Goal: Information Seeking & Learning: Learn about a topic

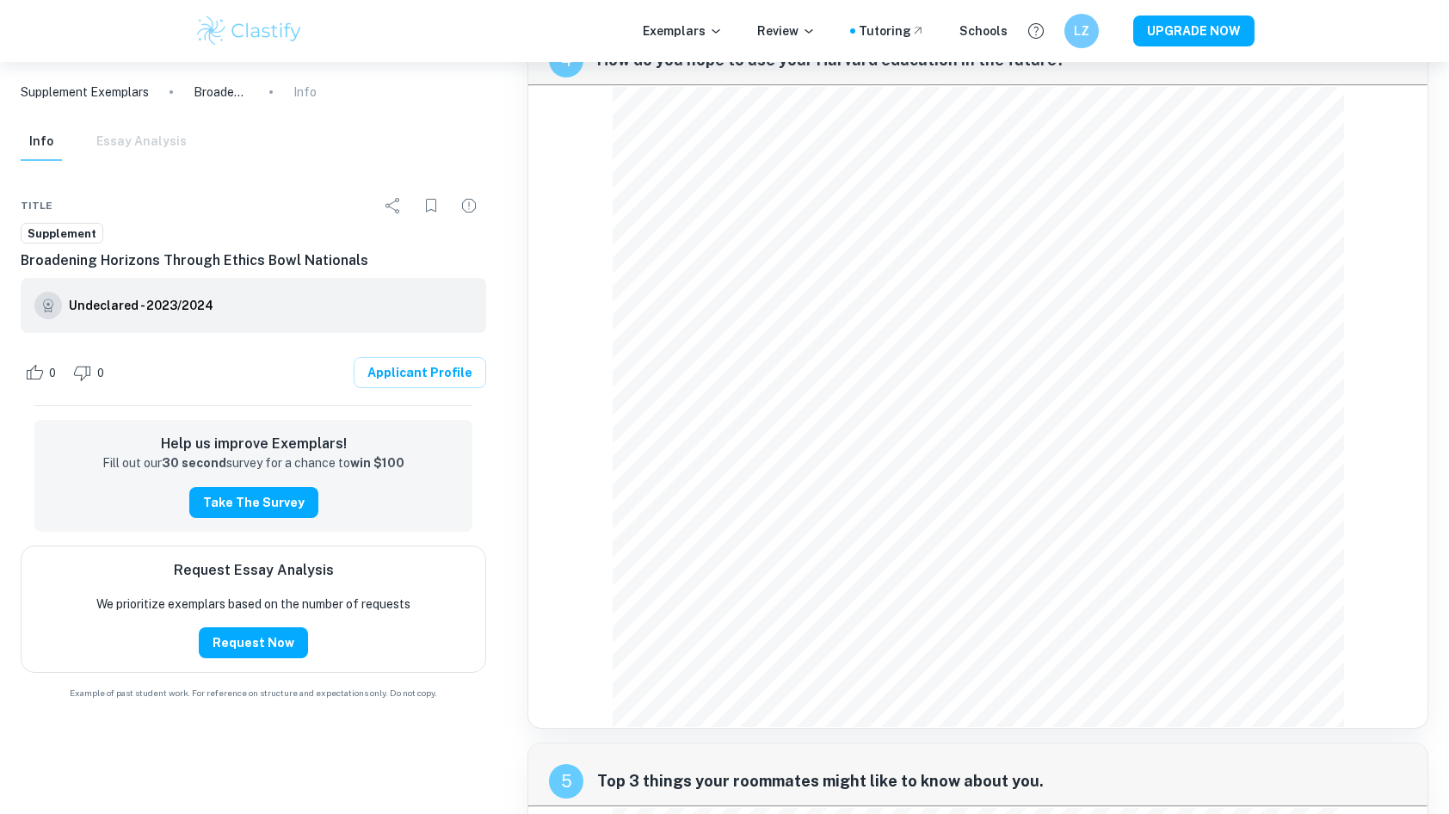
scroll to position [2289, 0]
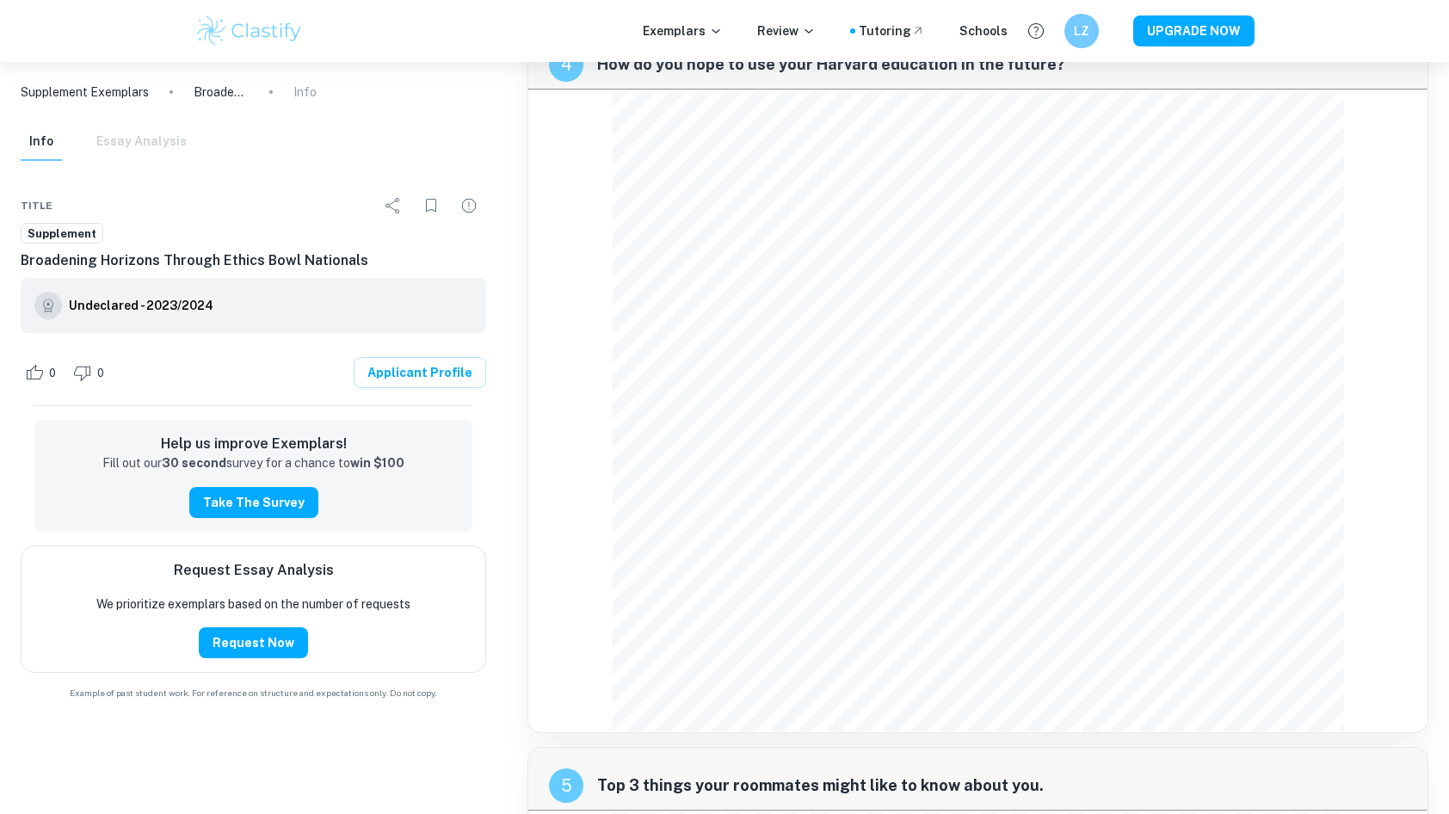
click at [102, 85] on p "Supplement Exemplars" at bounding box center [85, 92] width 128 height 19
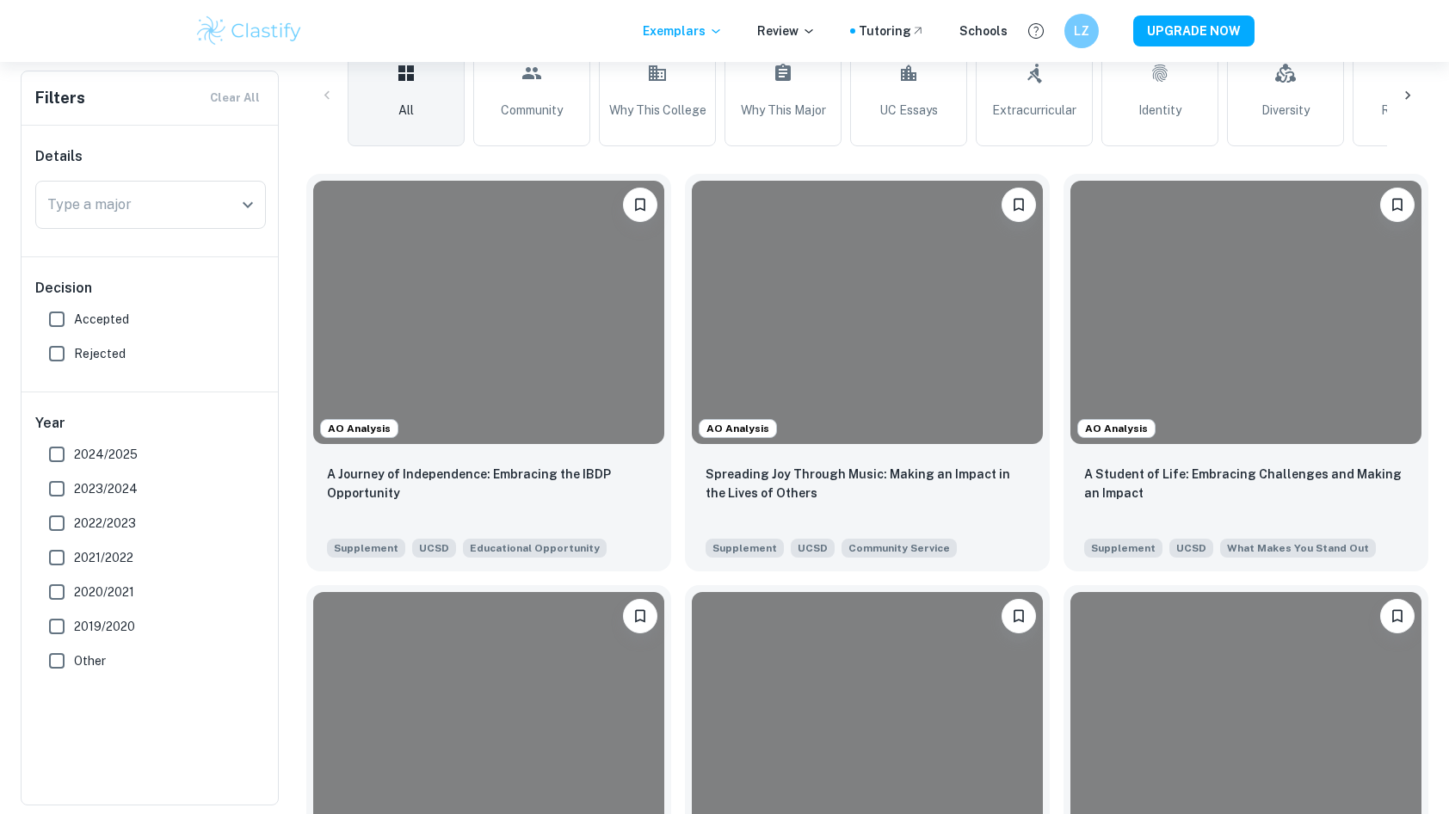
scroll to position [436, 0]
click at [61, 312] on input "Accepted" at bounding box center [57, 319] width 34 height 34
checkbox input "true"
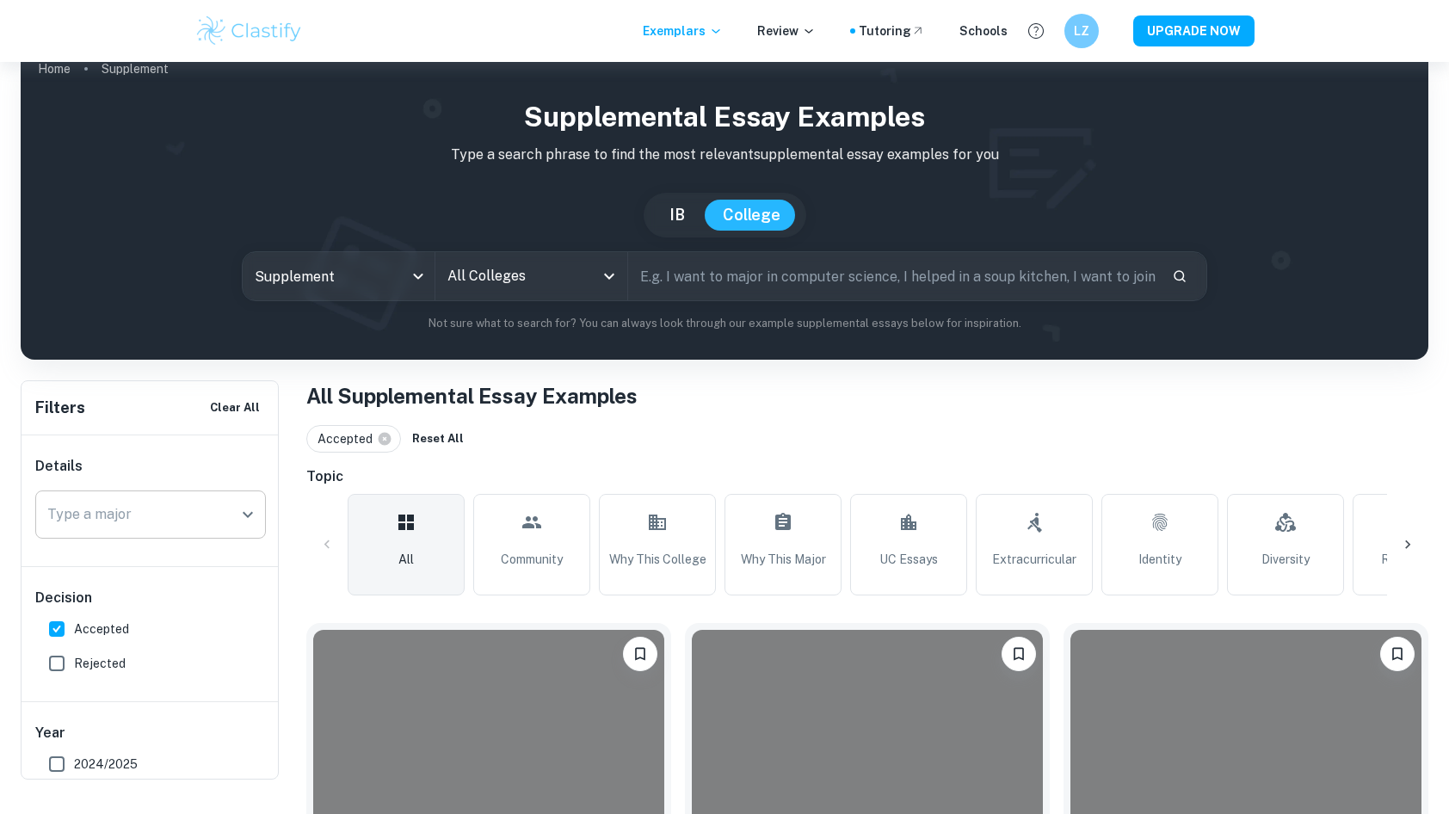
scroll to position [29, 0]
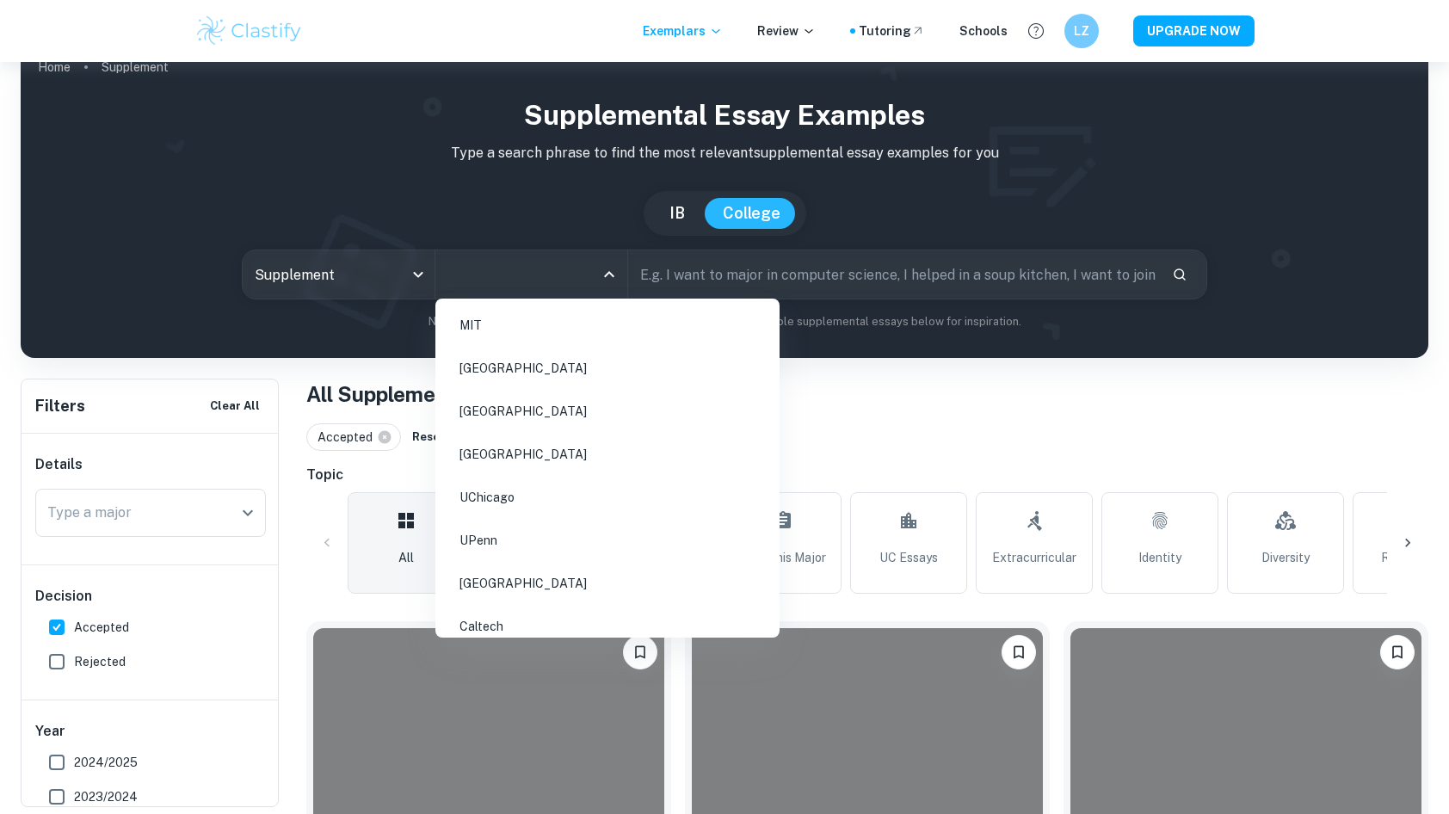
click at [521, 278] on input "All Colleges" at bounding box center [518, 274] width 151 height 33
click at [497, 374] on li "[GEOGRAPHIC_DATA]" at bounding box center [607, 369] width 331 height 40
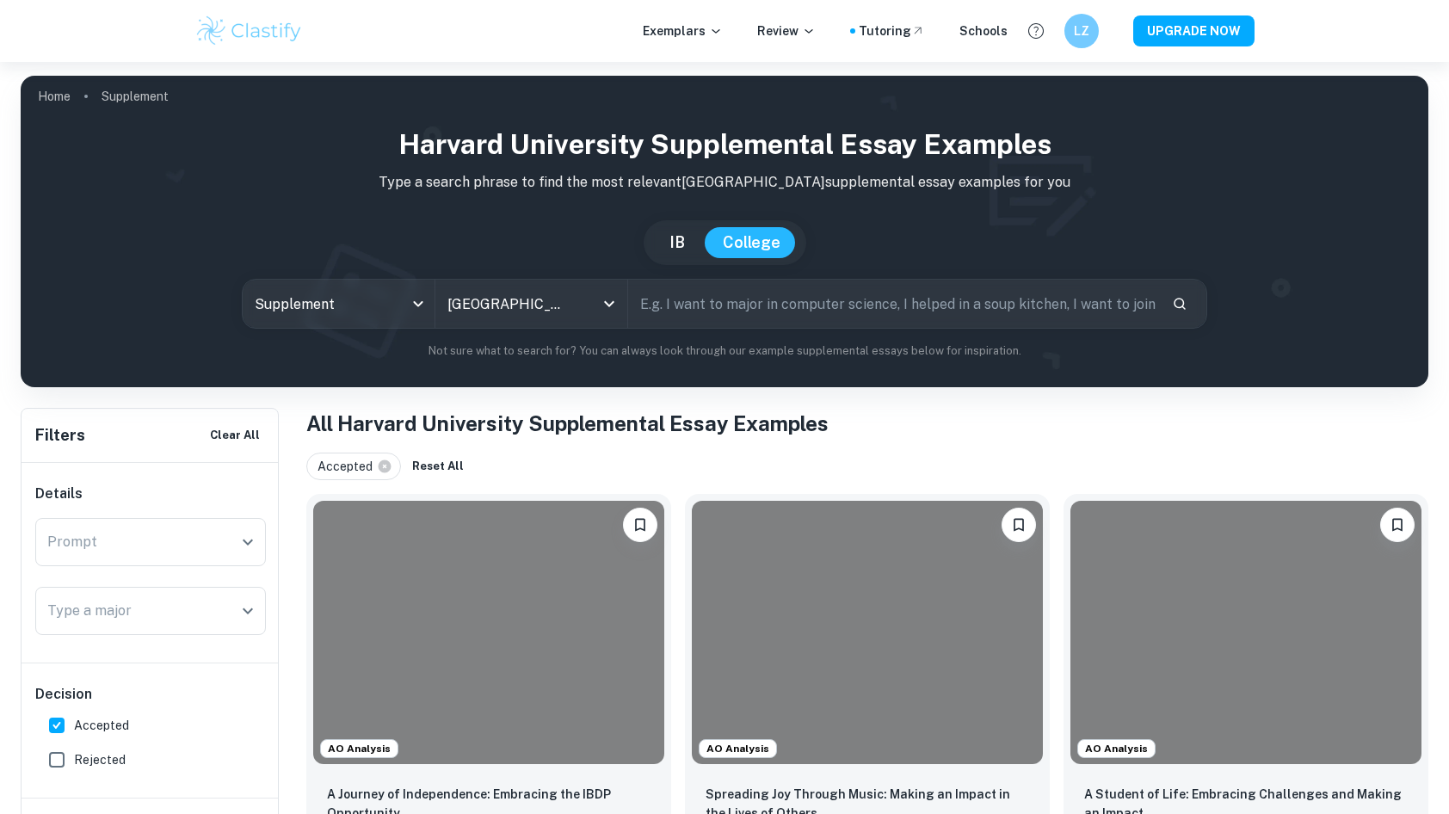
scroll to position [557, 0]
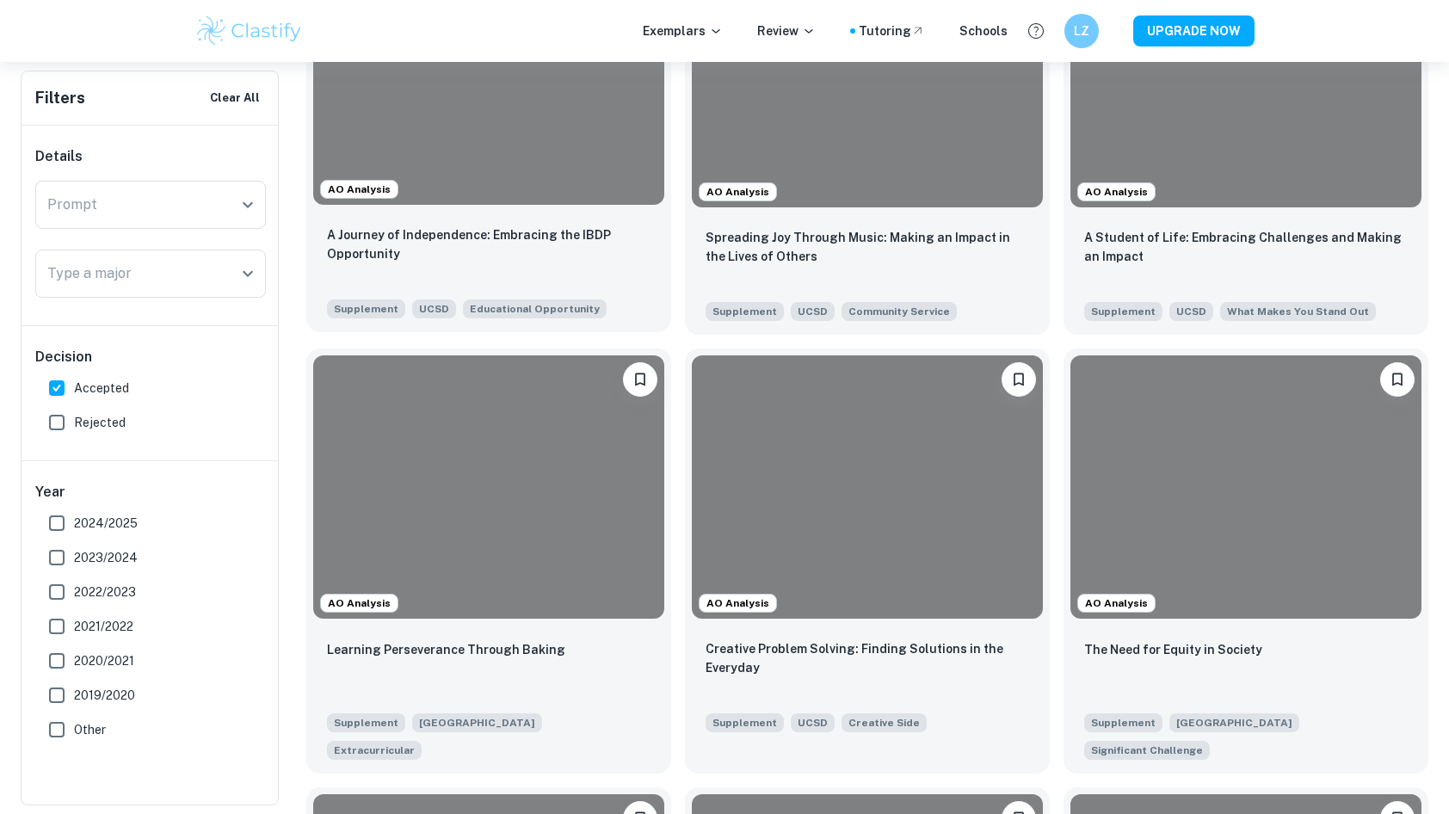
click at [561, 129] on div at bounding box center [488, 72] width 351 height 263
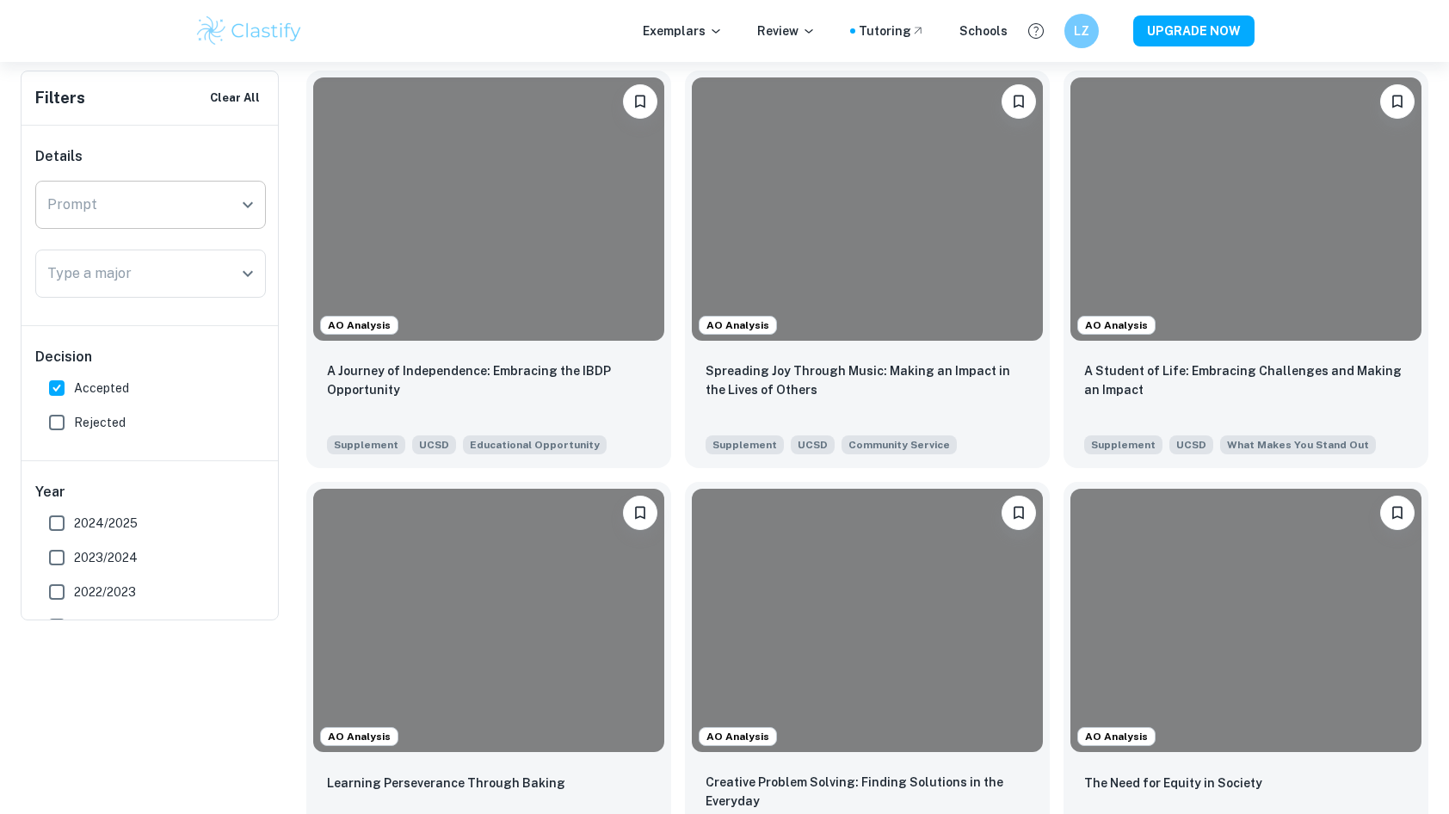
scroll to position [430, 0]
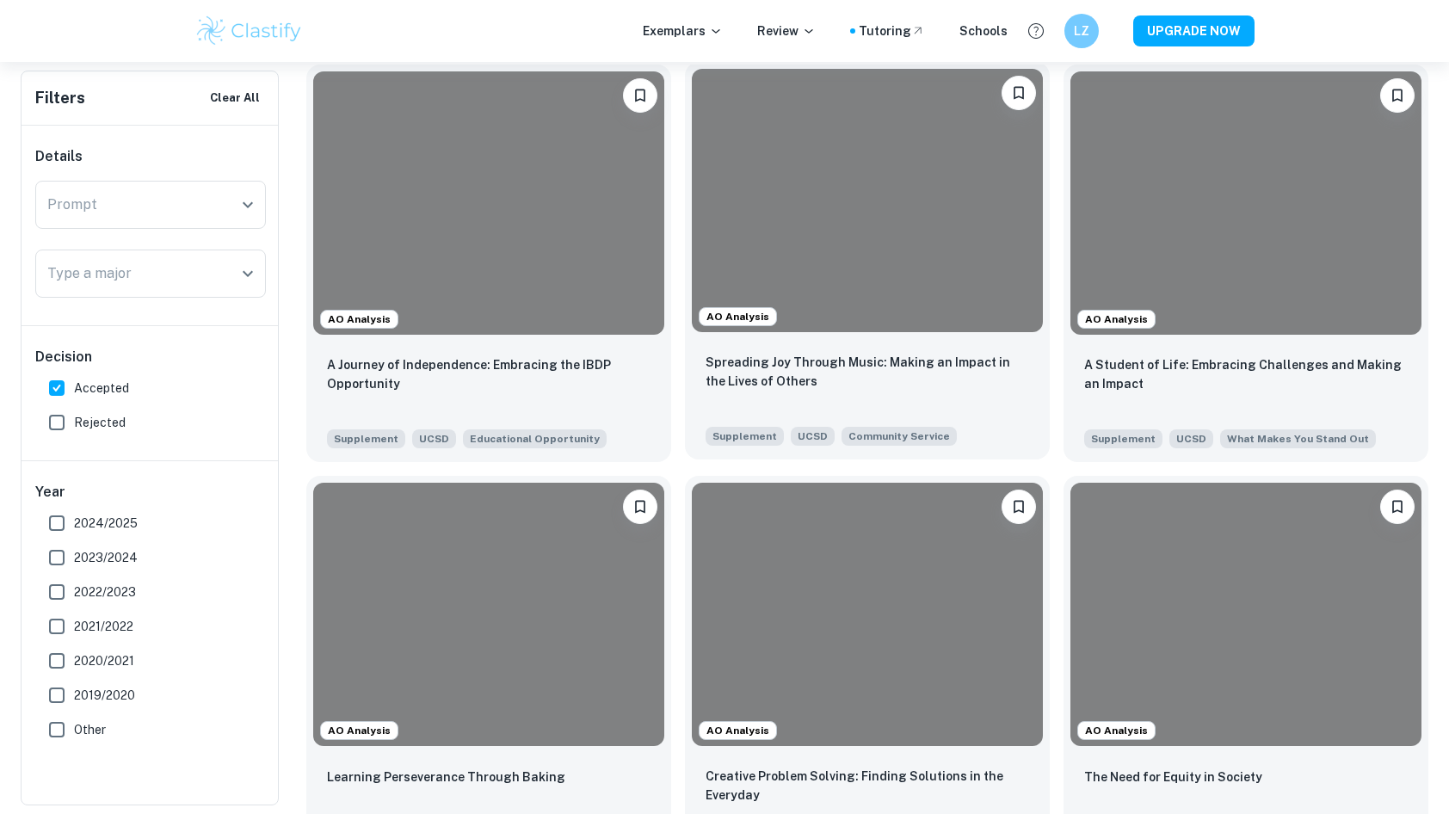
click at [806, 251] on div at bounding box center [867, 200] width 351 height 263
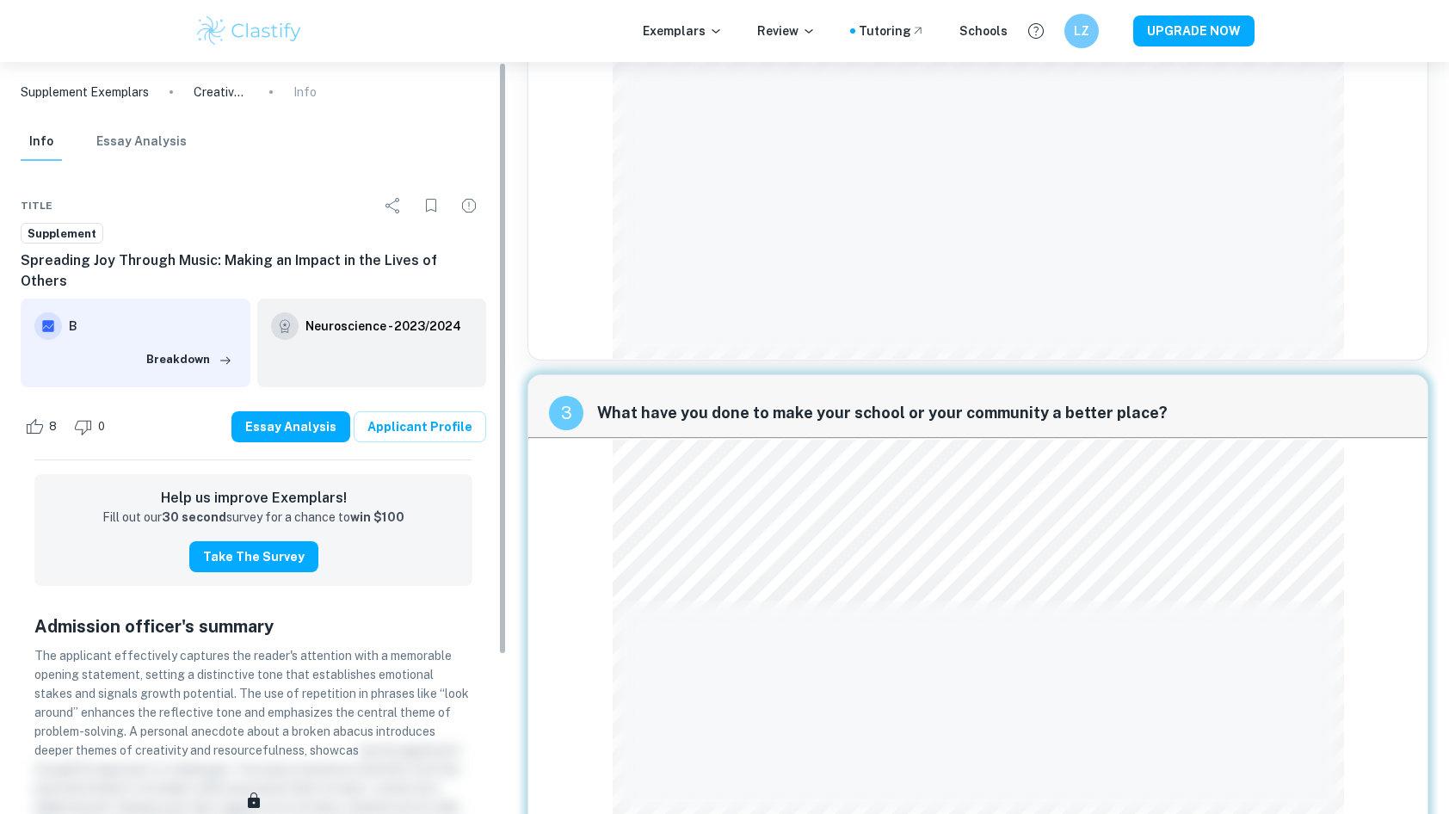
scroll to position [842, 0]
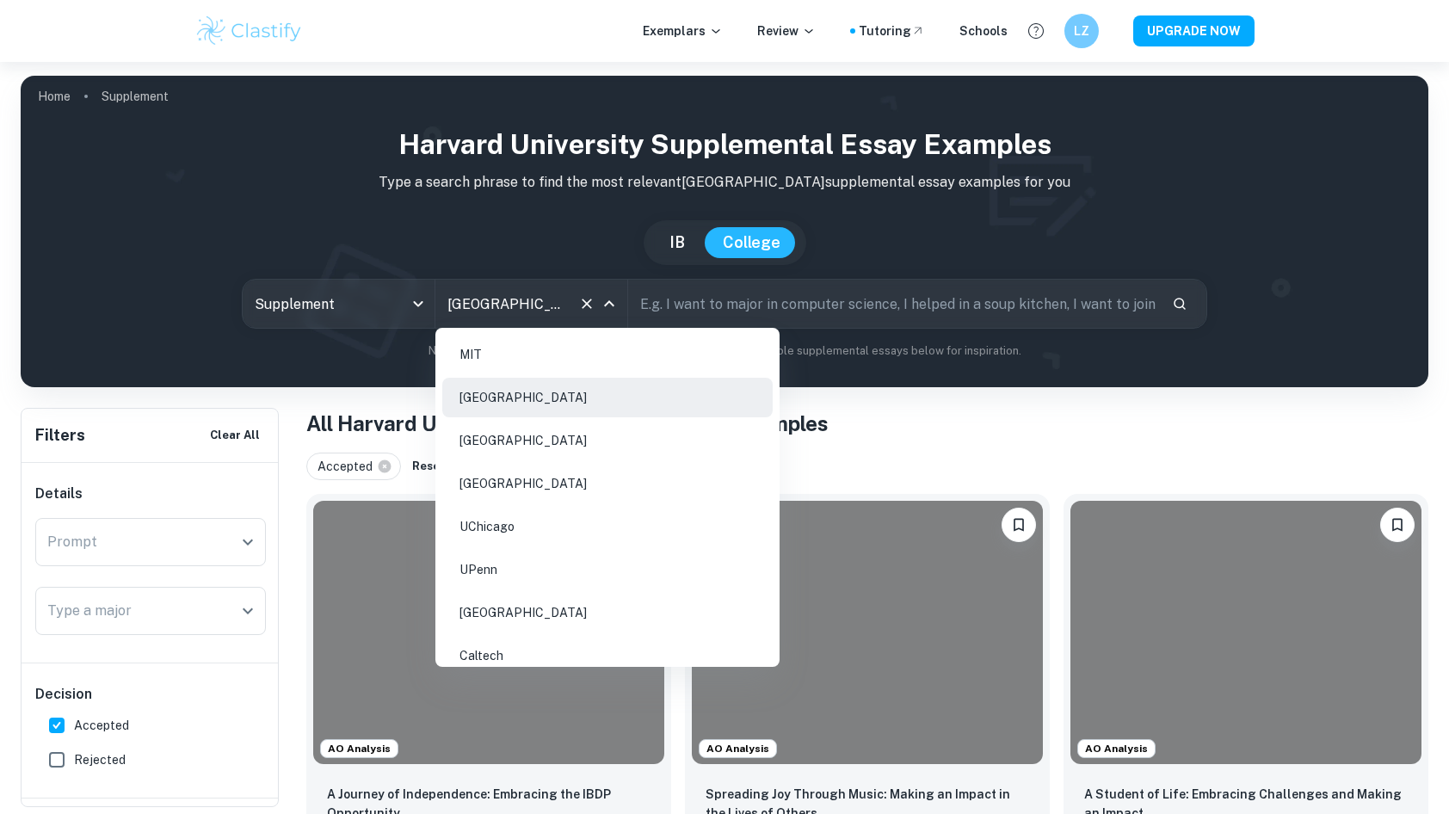
click at [510, 316] on input "[GEOGRAPHIC_DATA]" at bounding box center [507, 303] width 128 height 33
click at [498, 388] on li "[GEOGRAPHIC_DATA]" at bounding box center [607, 398] width 331 height 40
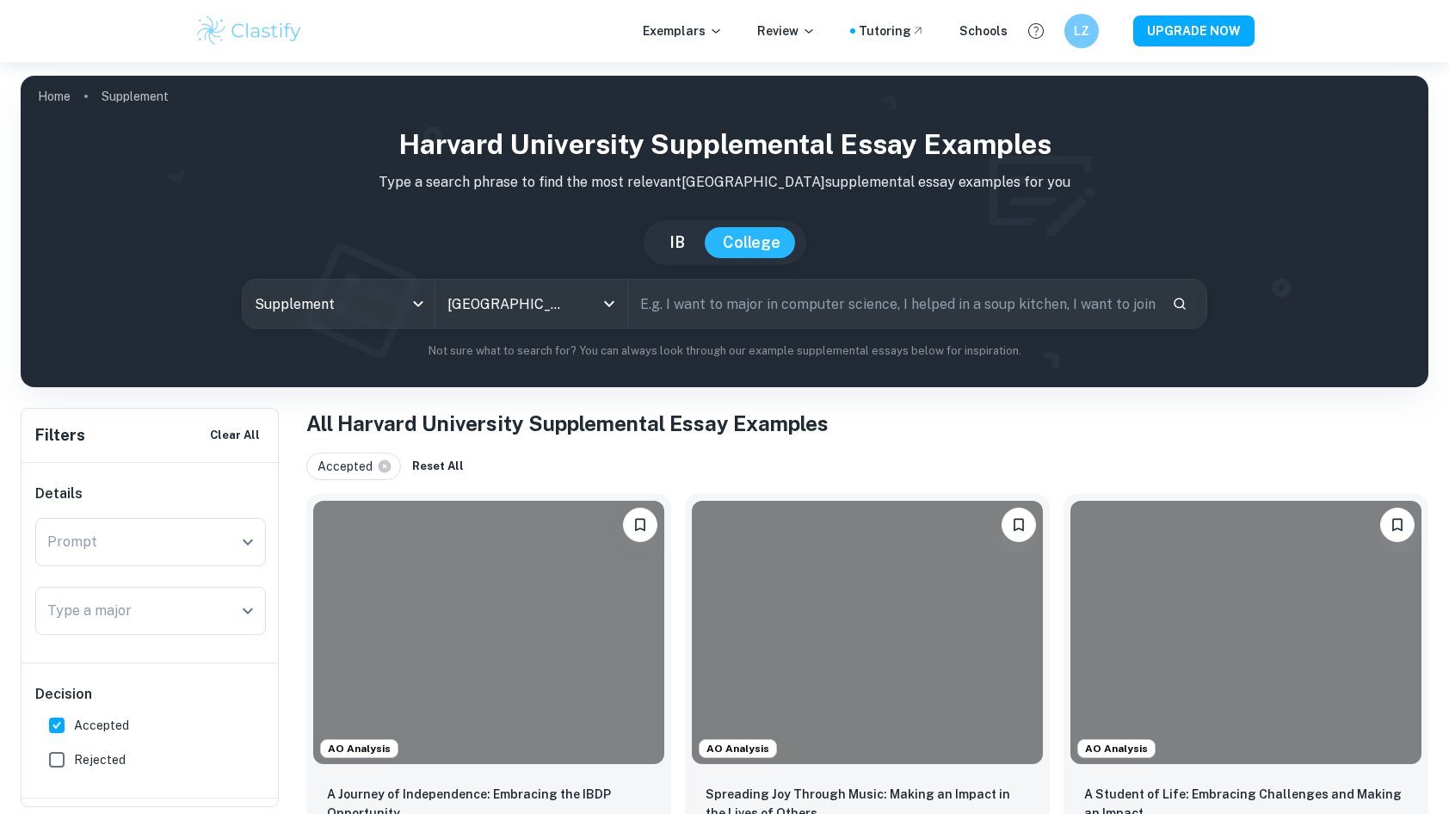
click at [337, 330] on div "Harvard University Supplemental Essay Examples Type a search phrase to find the…" at bounding box center [724, 242] width 1381 height 236
click at [323, 320] on body "We value your privacy We use cookies to enhance your browsing experience, serve…" at bounding box center [724, 469] width 1449 height 814
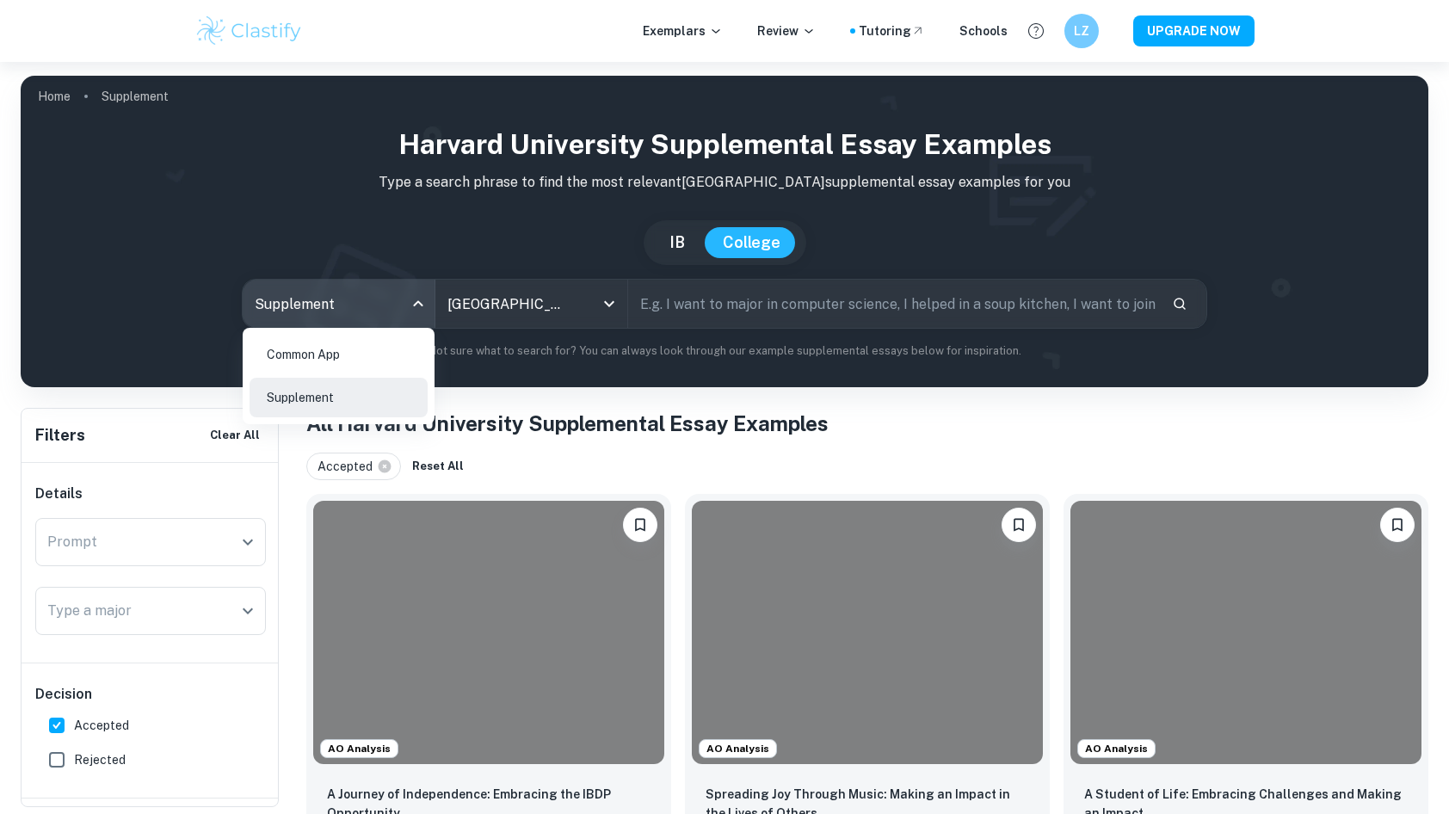
click at [308, 404] on li "Supplement" at bounding box center [339, 398] width 178 height 40
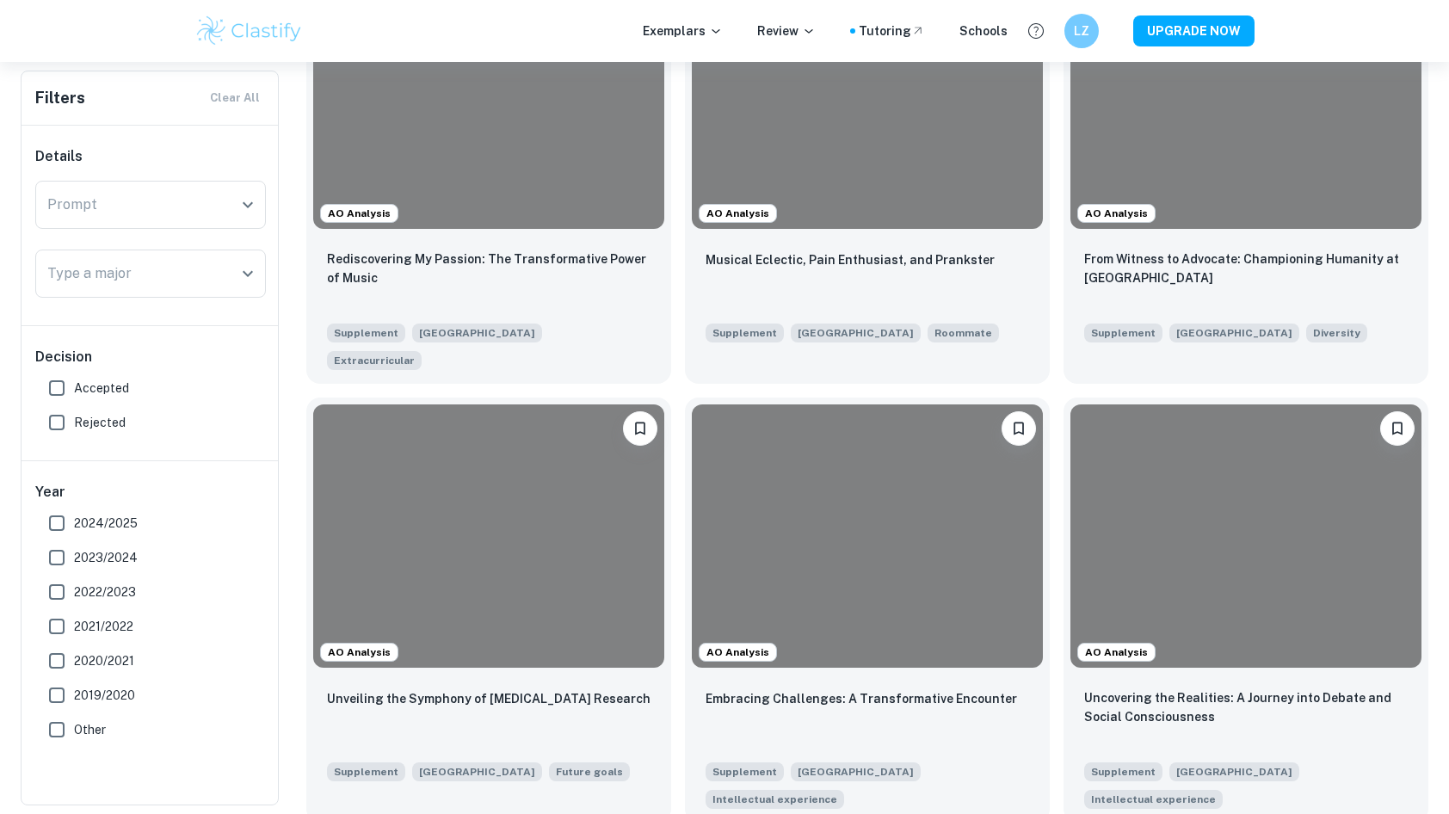
scroll to position [439, 0]
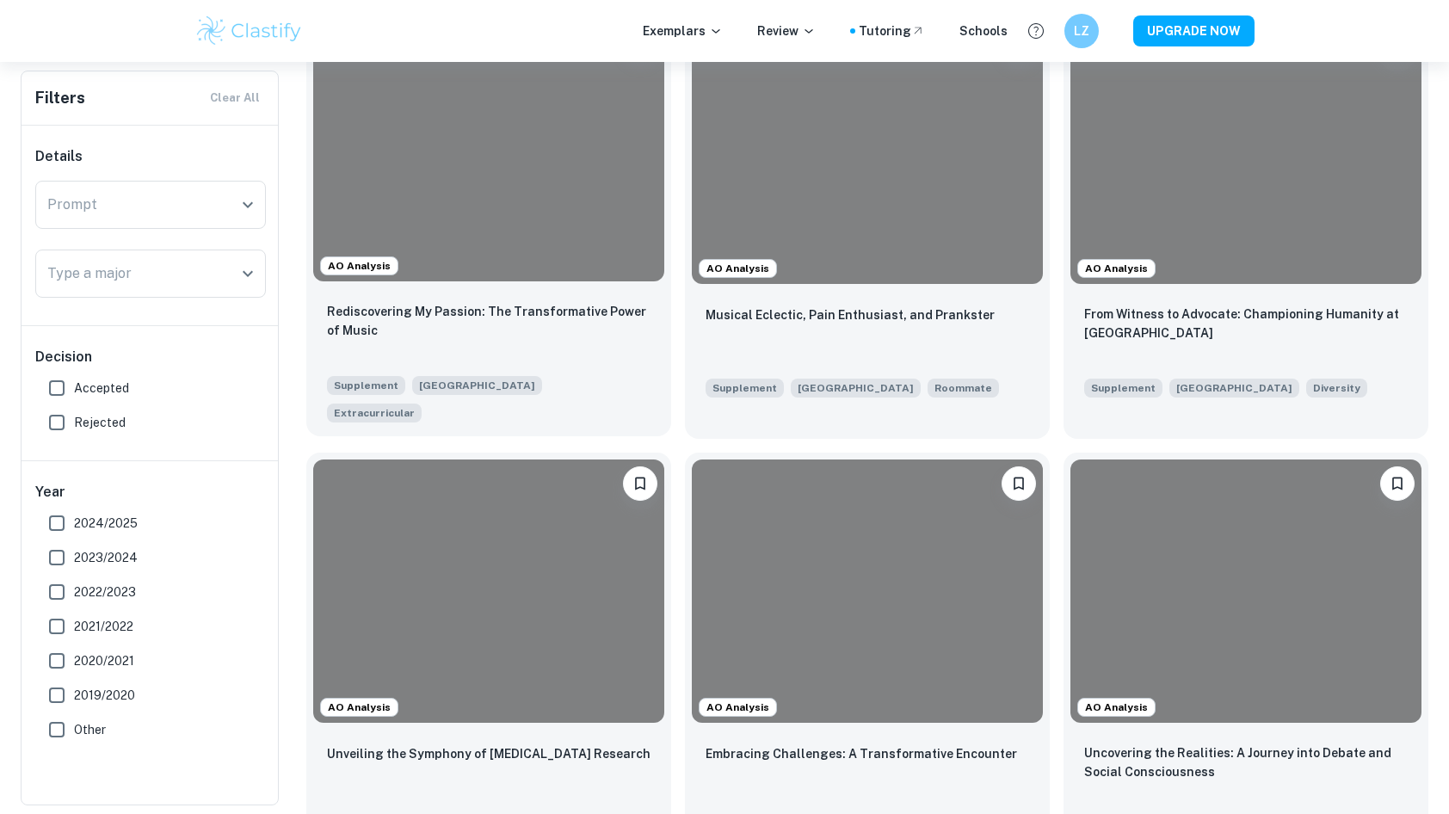
click at [477, 214] on div at bounding box center [488, 149] width 351 height 263
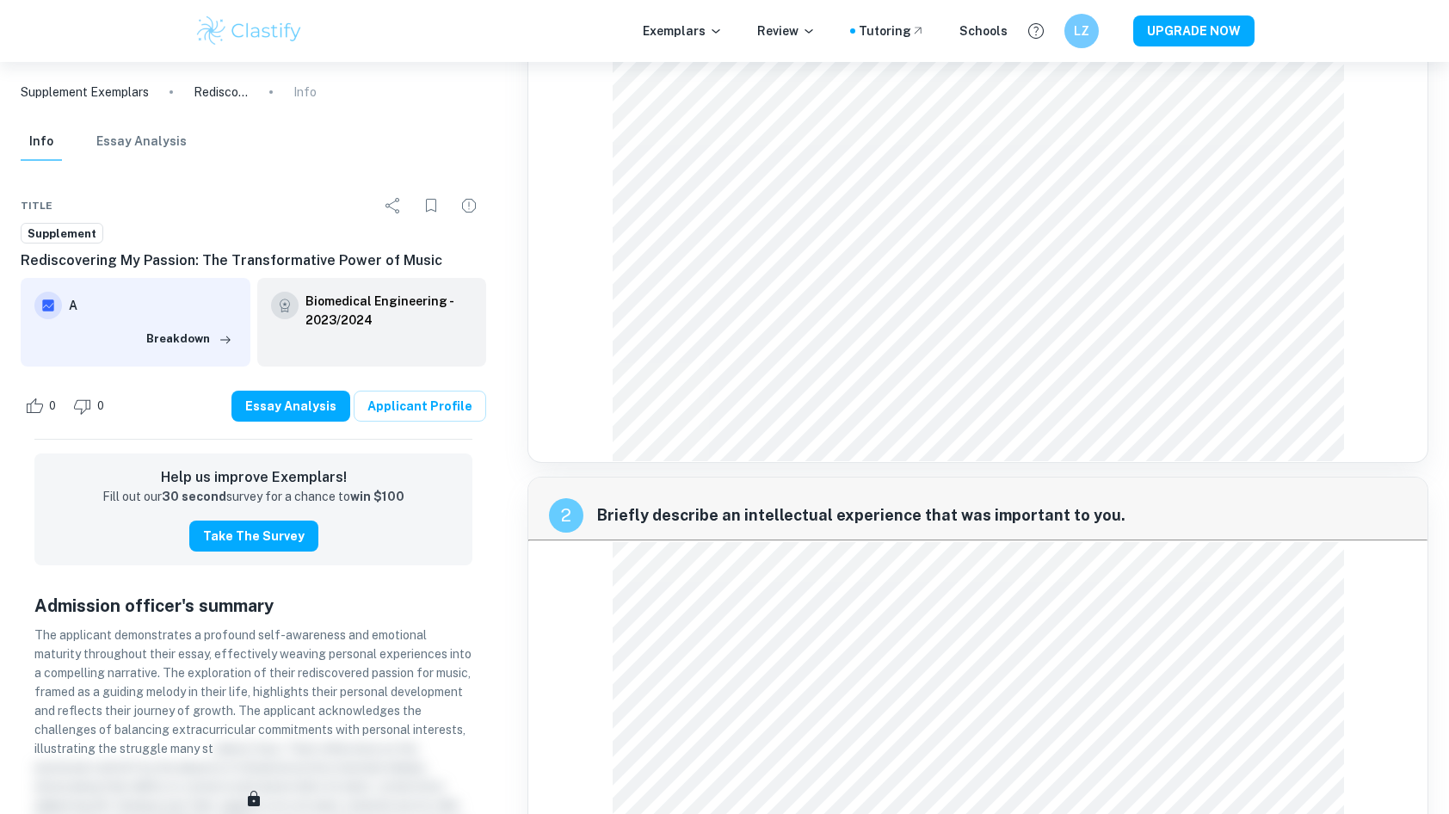
scroll to position [443, 0]
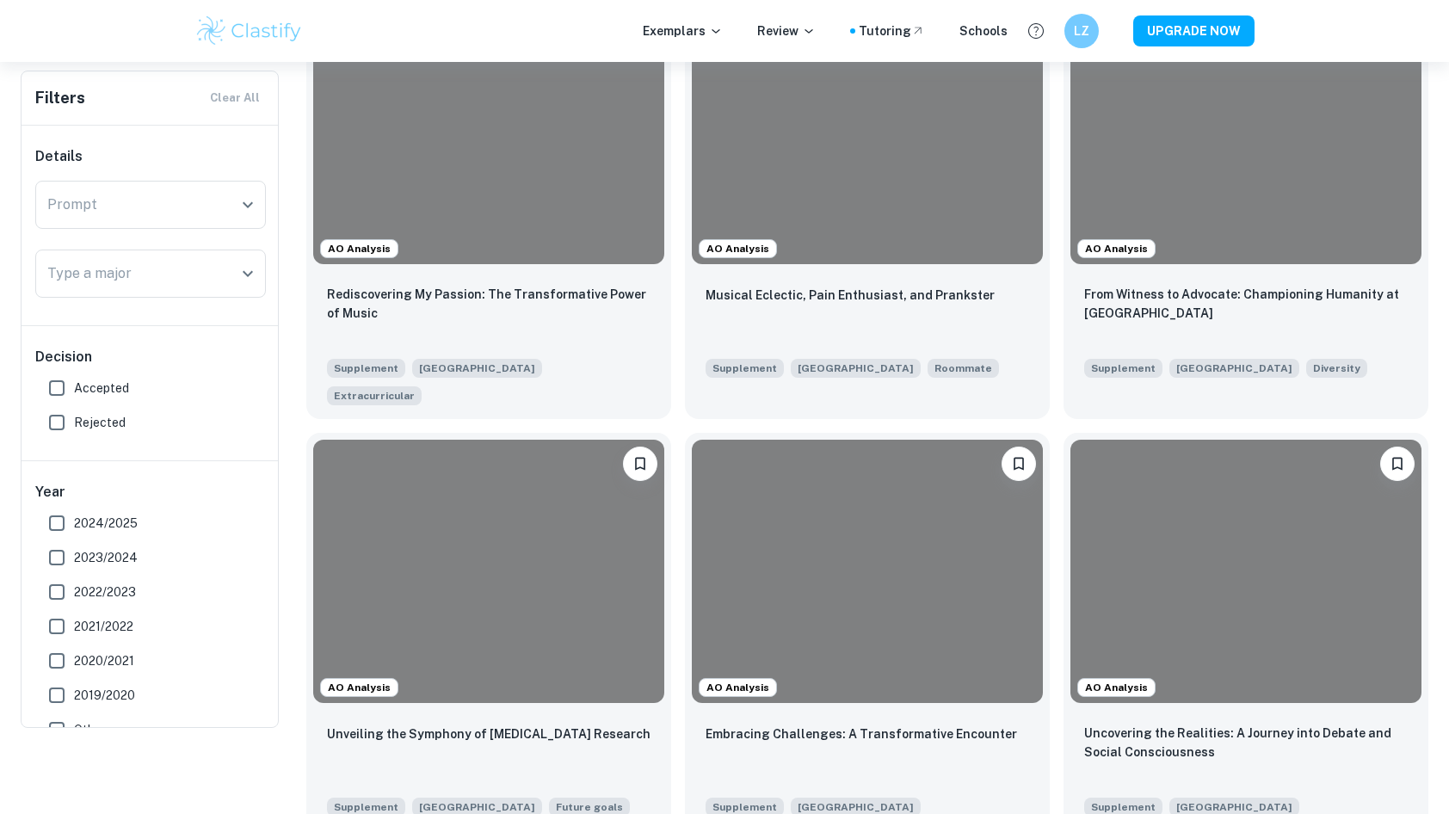
scroll to position [734, 0]
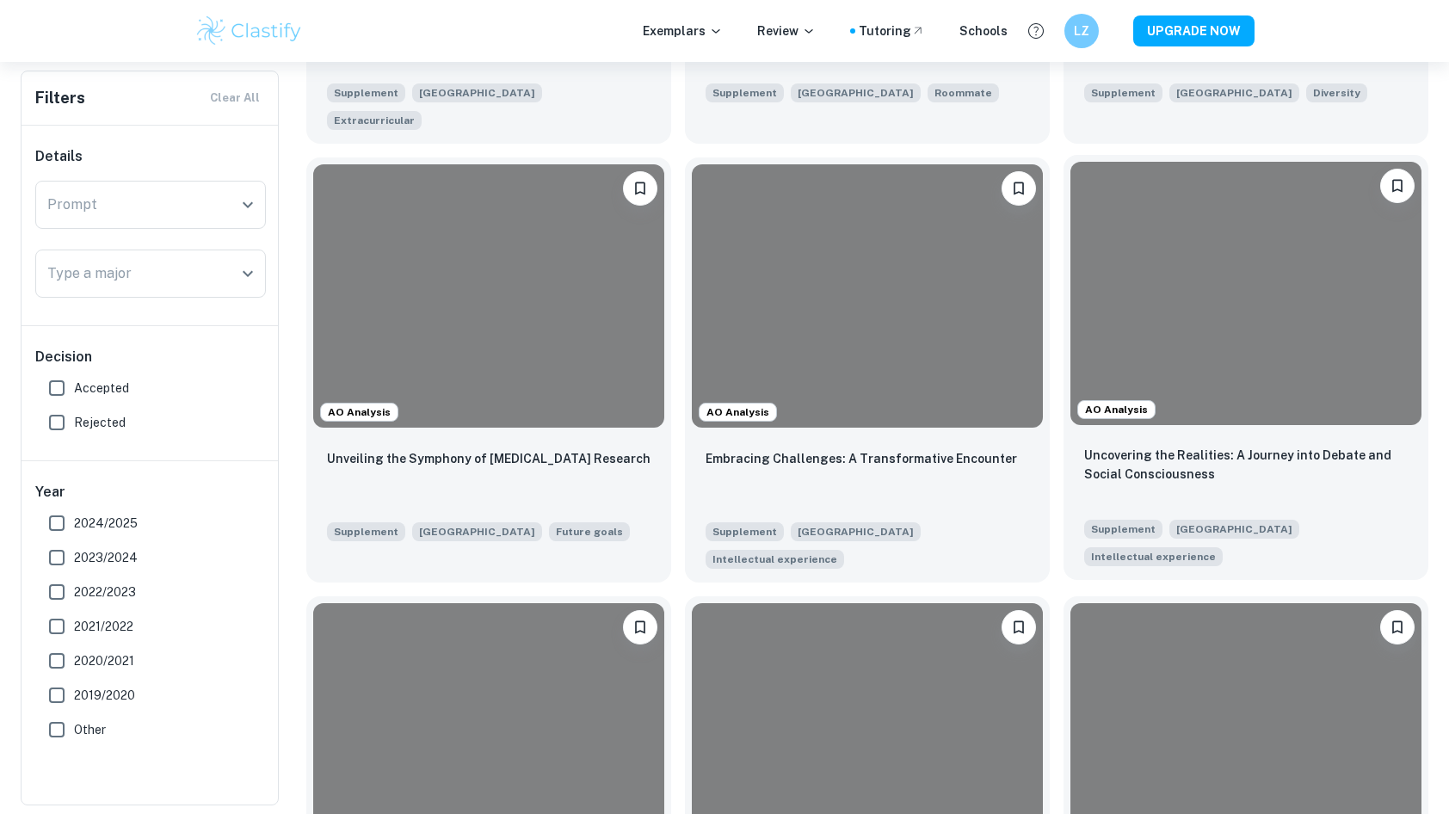
click at [1201, 268] on div at bounding box center [1246, 293] width 351 height 263
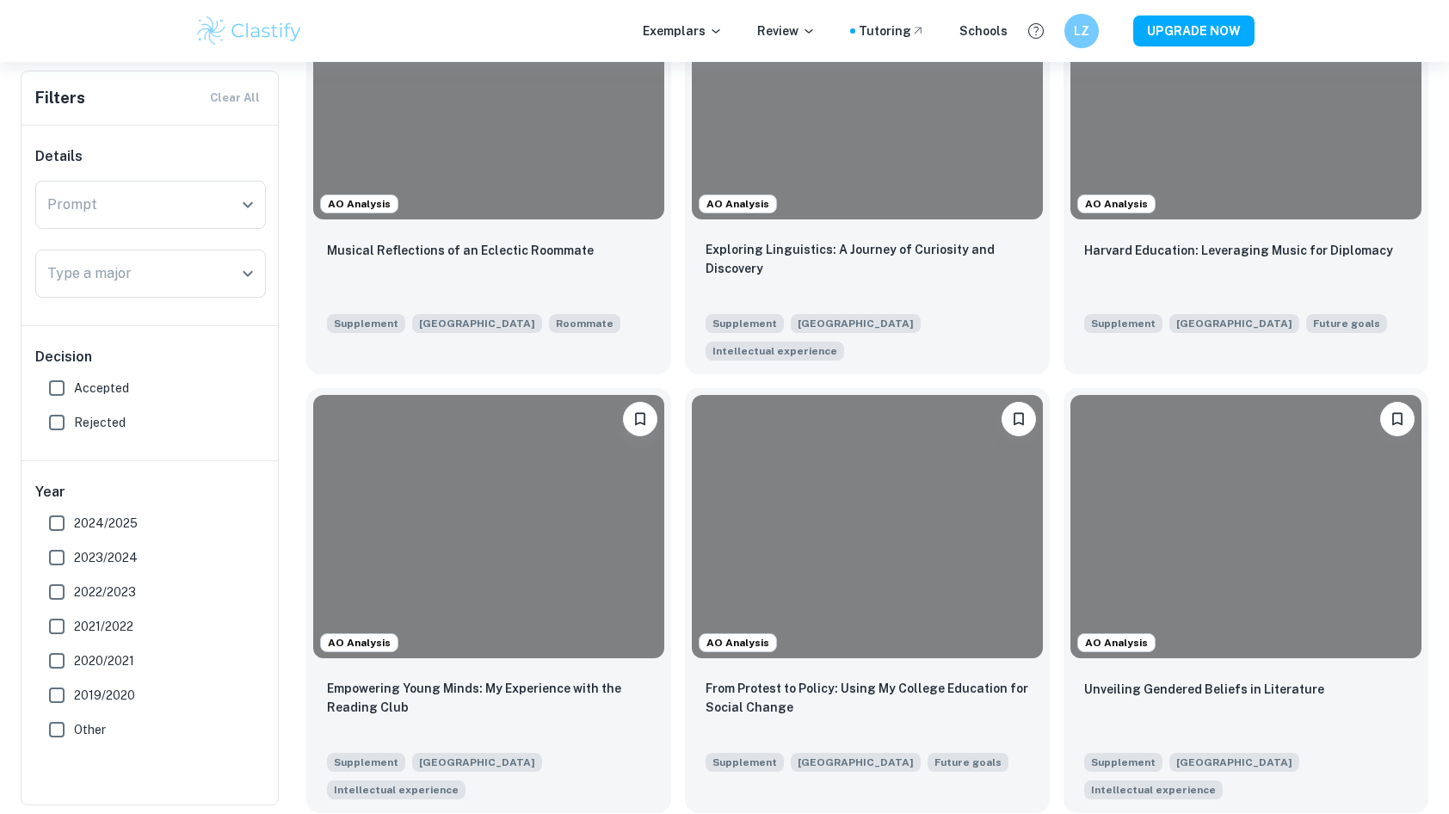
scroll to position [2511, 0]
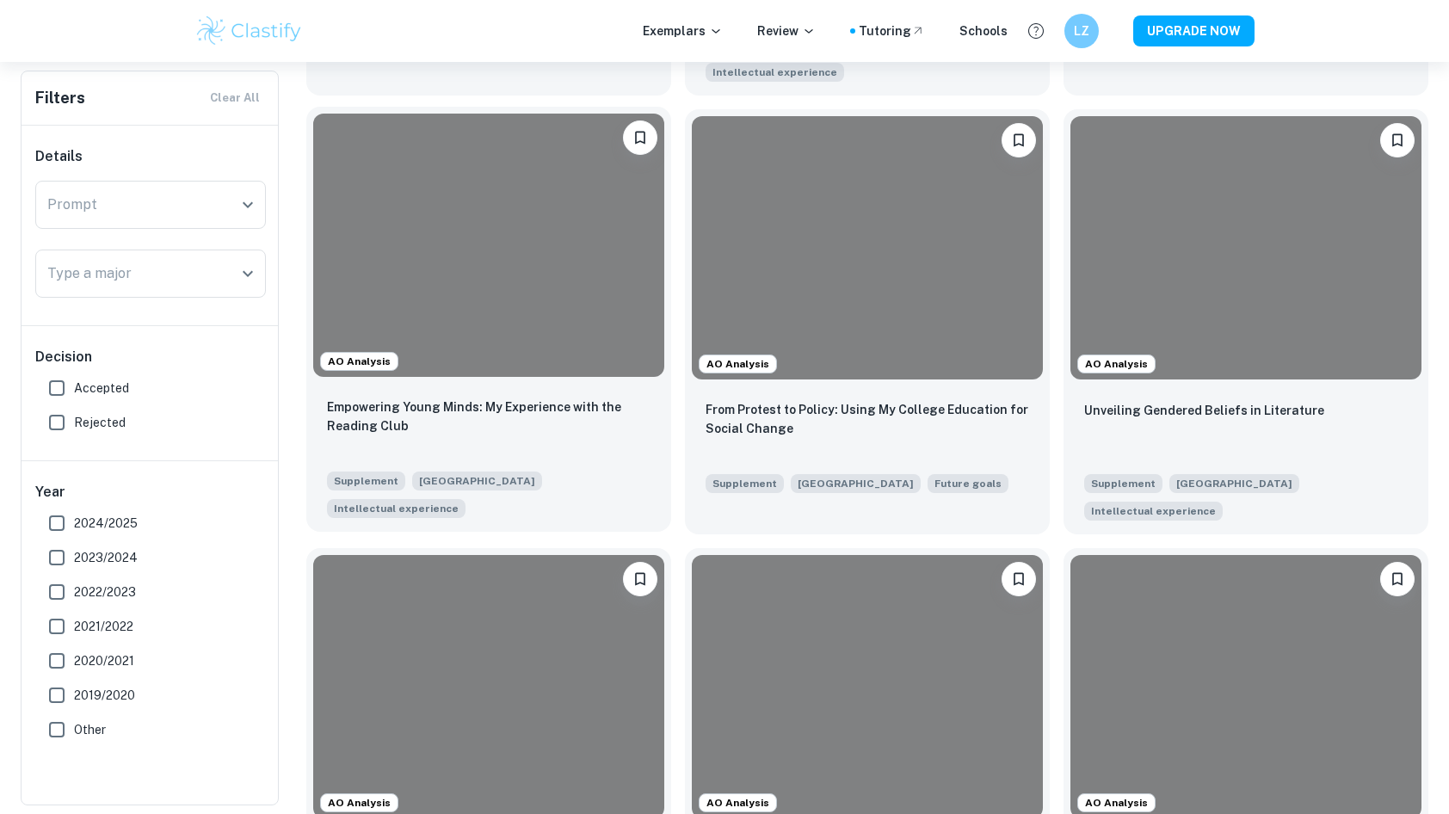
click at [468, 290] on div at bounding box center [488, 245] width 351 height 263
click at [520, 249] on div at bounding box center [488, 245] width 351 height 263
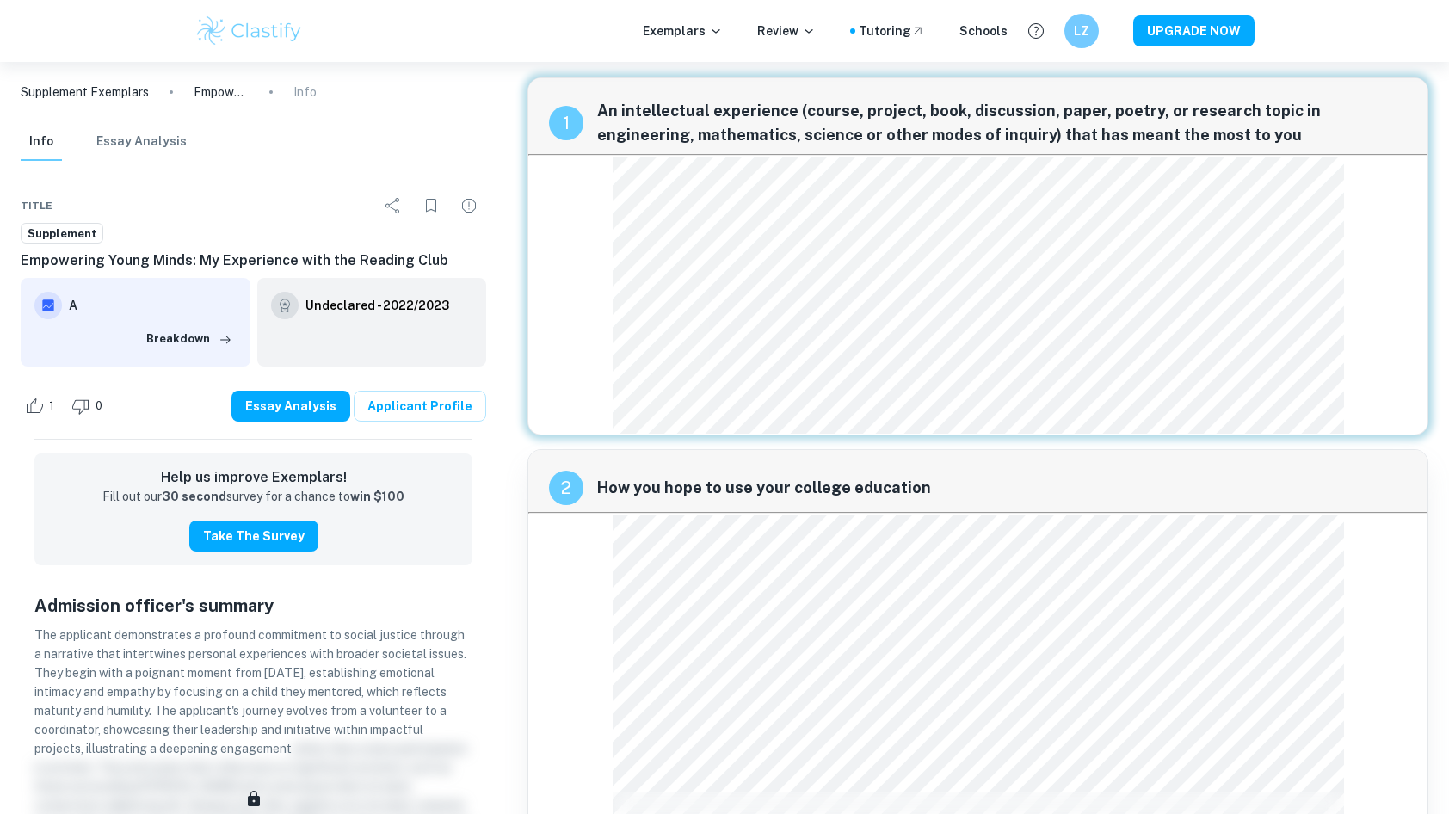
scroll to position [6, 0]
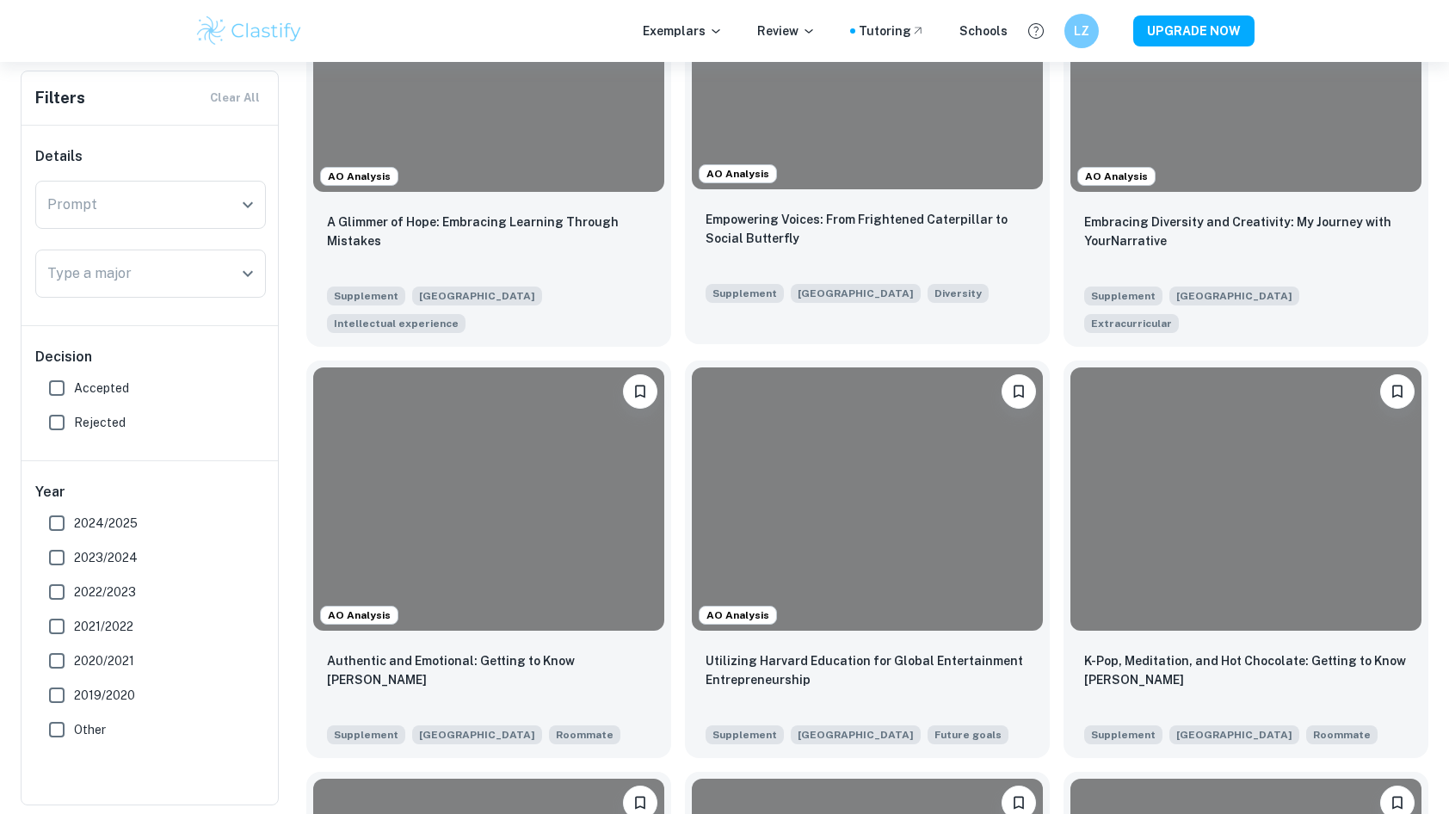
scroll to position [4403, 0]
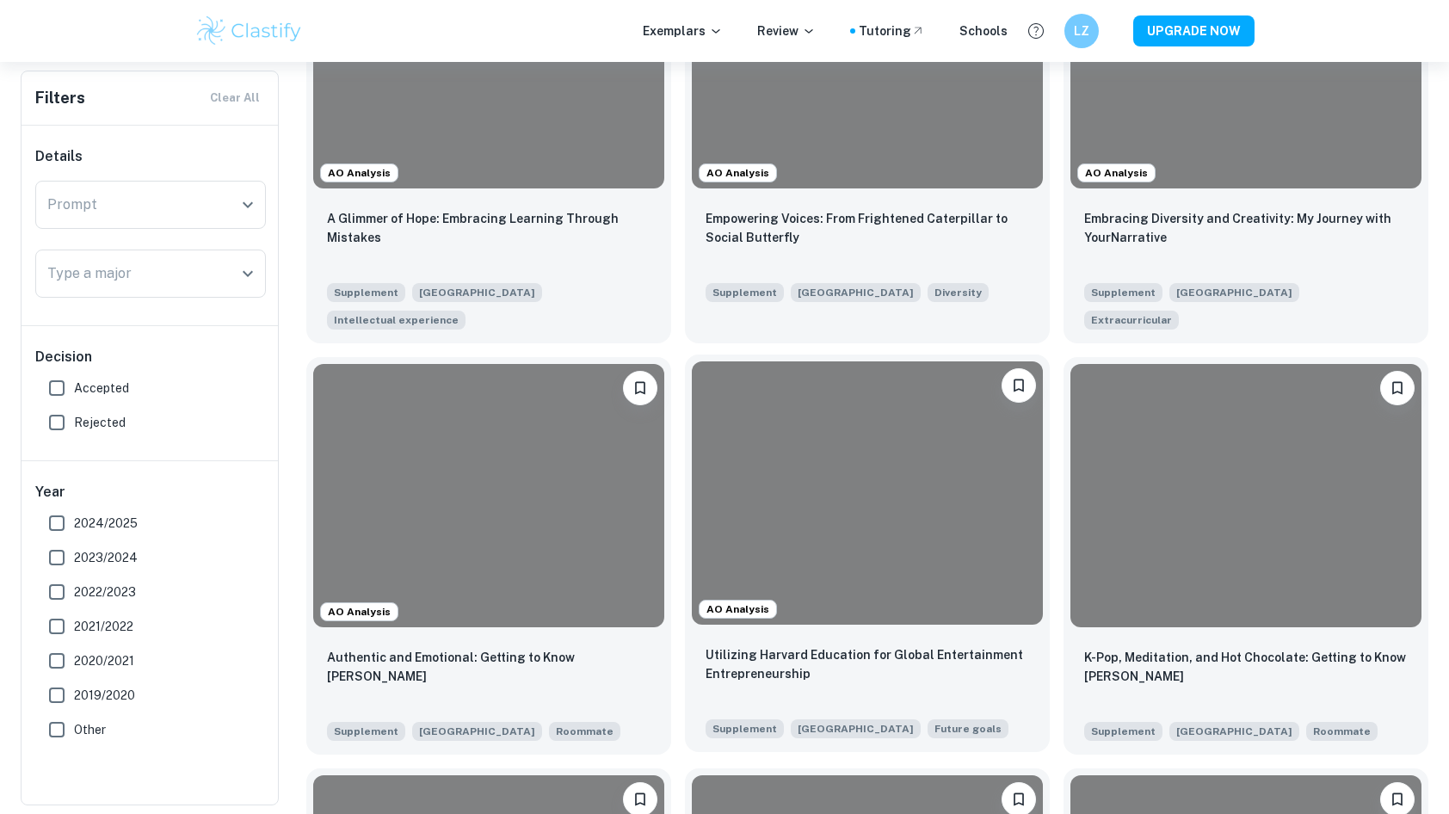
click at [763, 500] on div at bounding box center [867, 493] width 351 height 263
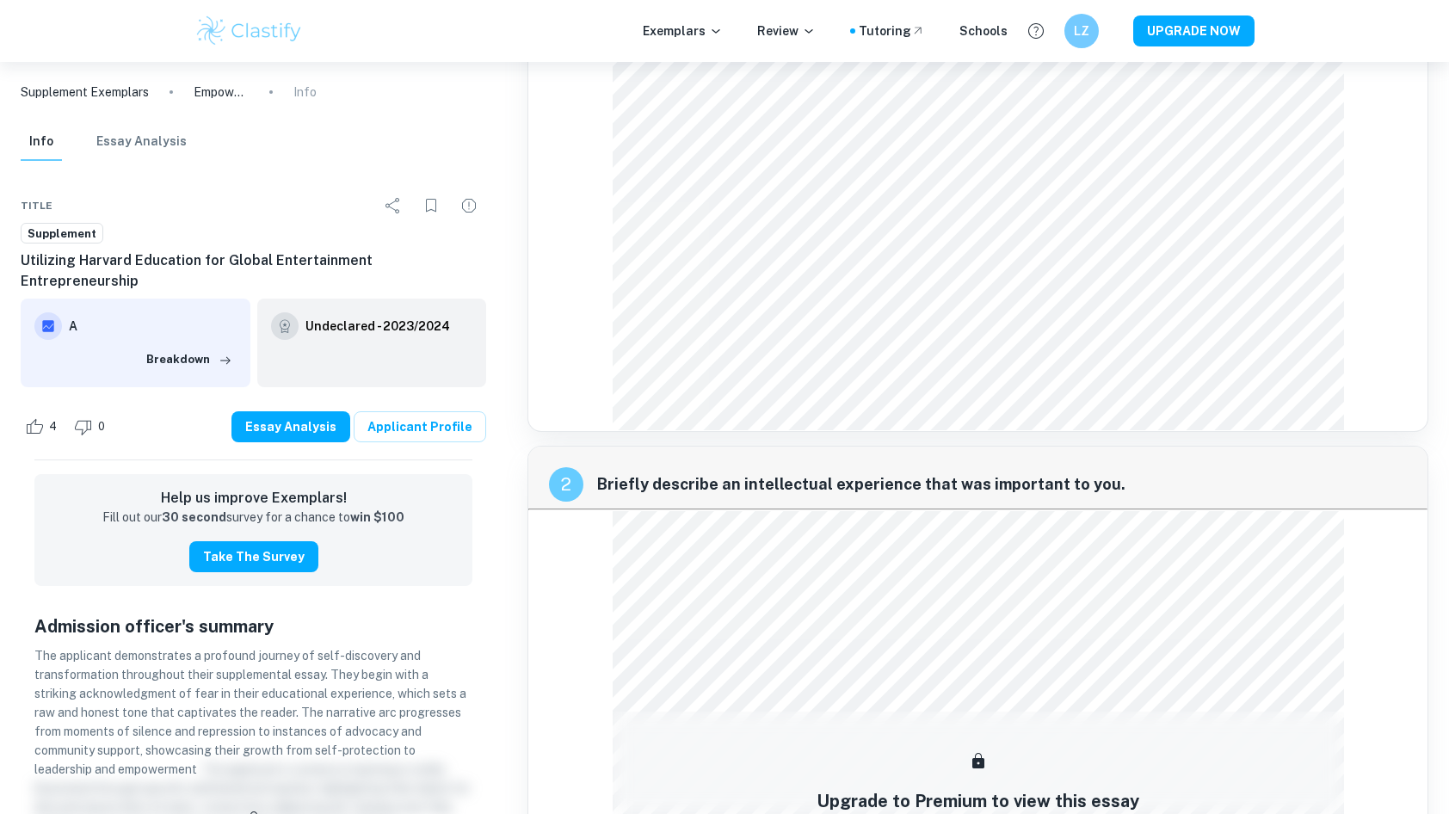
scroll to position [814, 0]
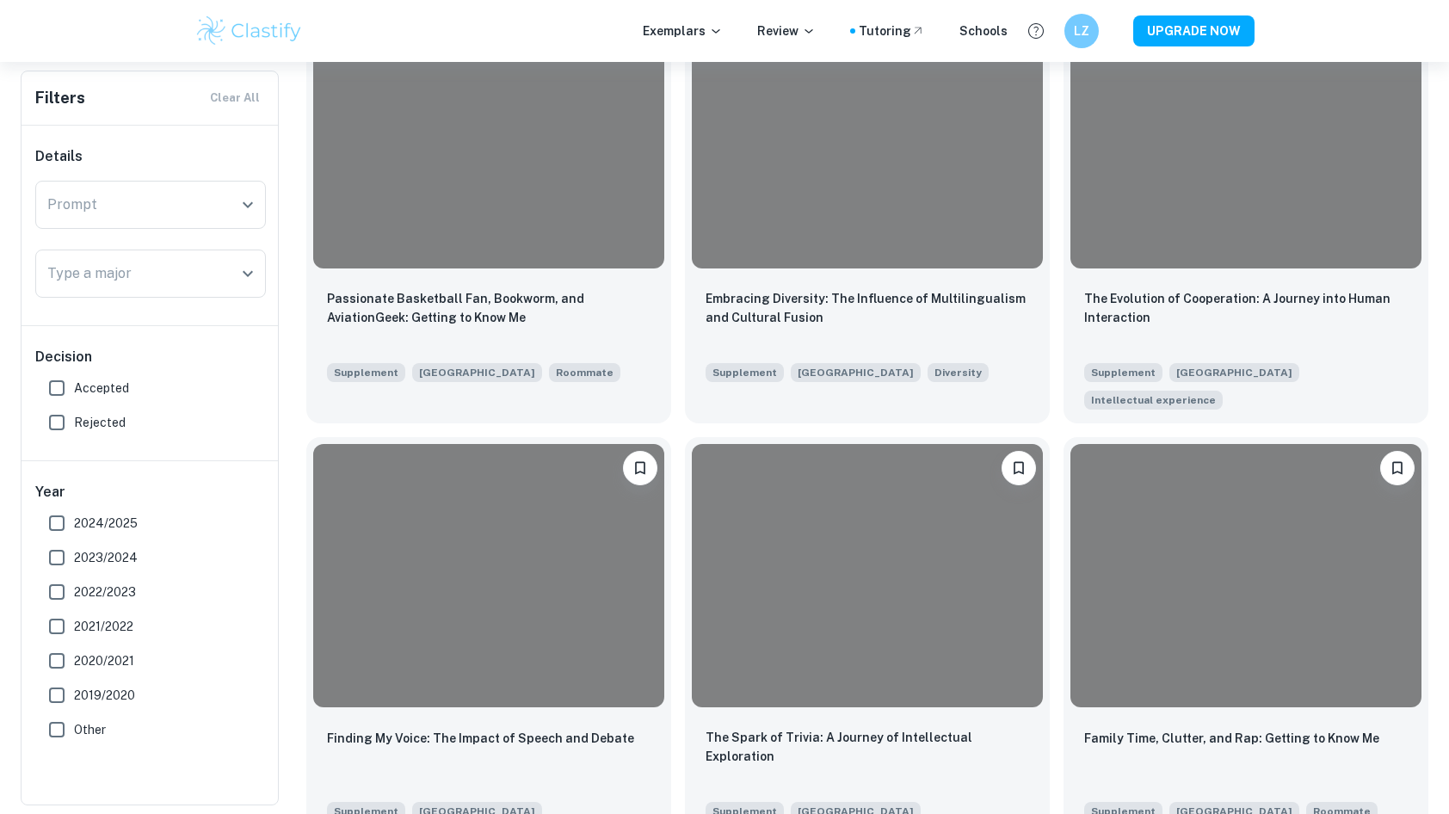
scroll to position [6569, 0]
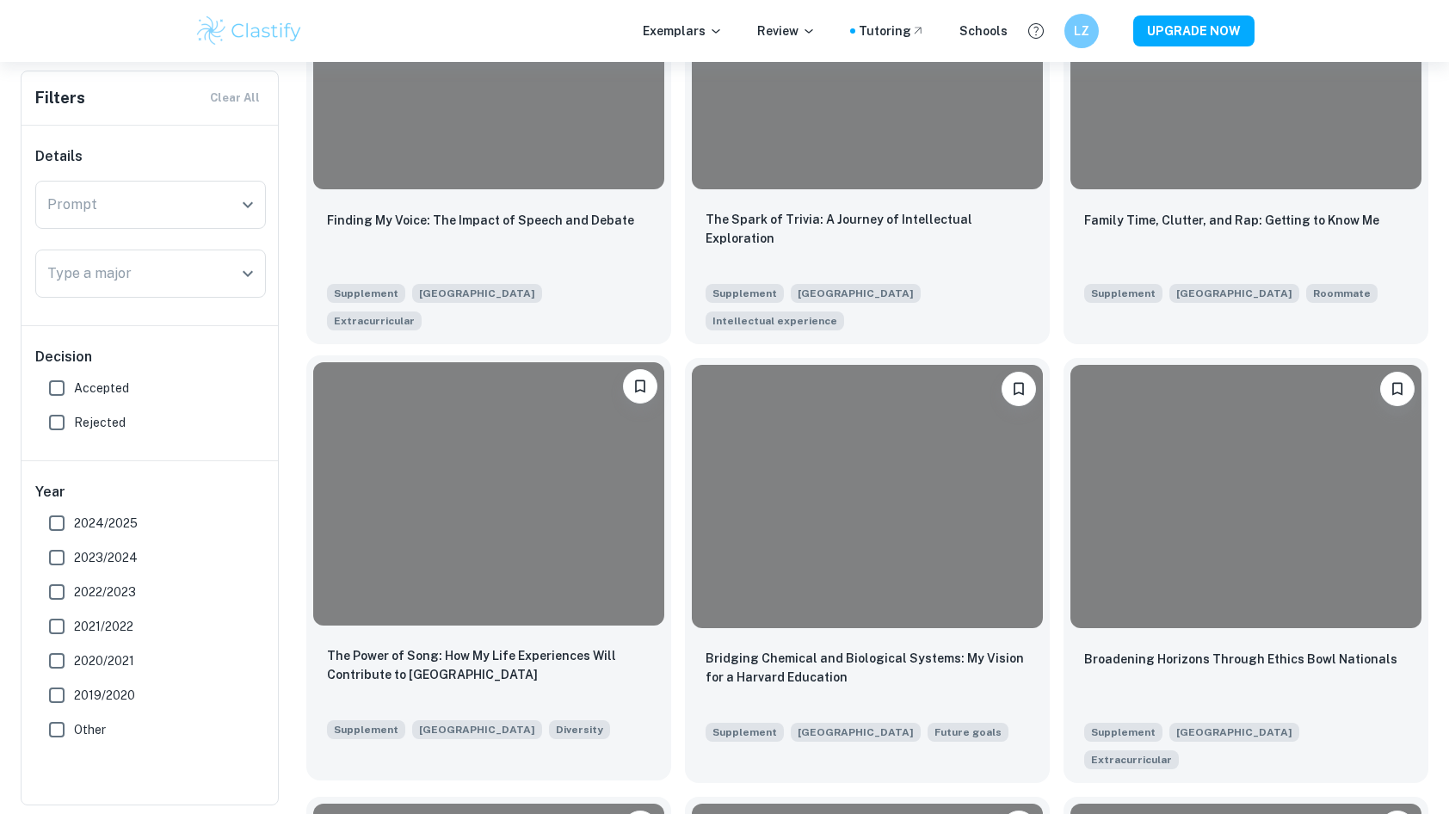
click at [431, 393] on div at bounding box center [488, 493] width 351 height 263
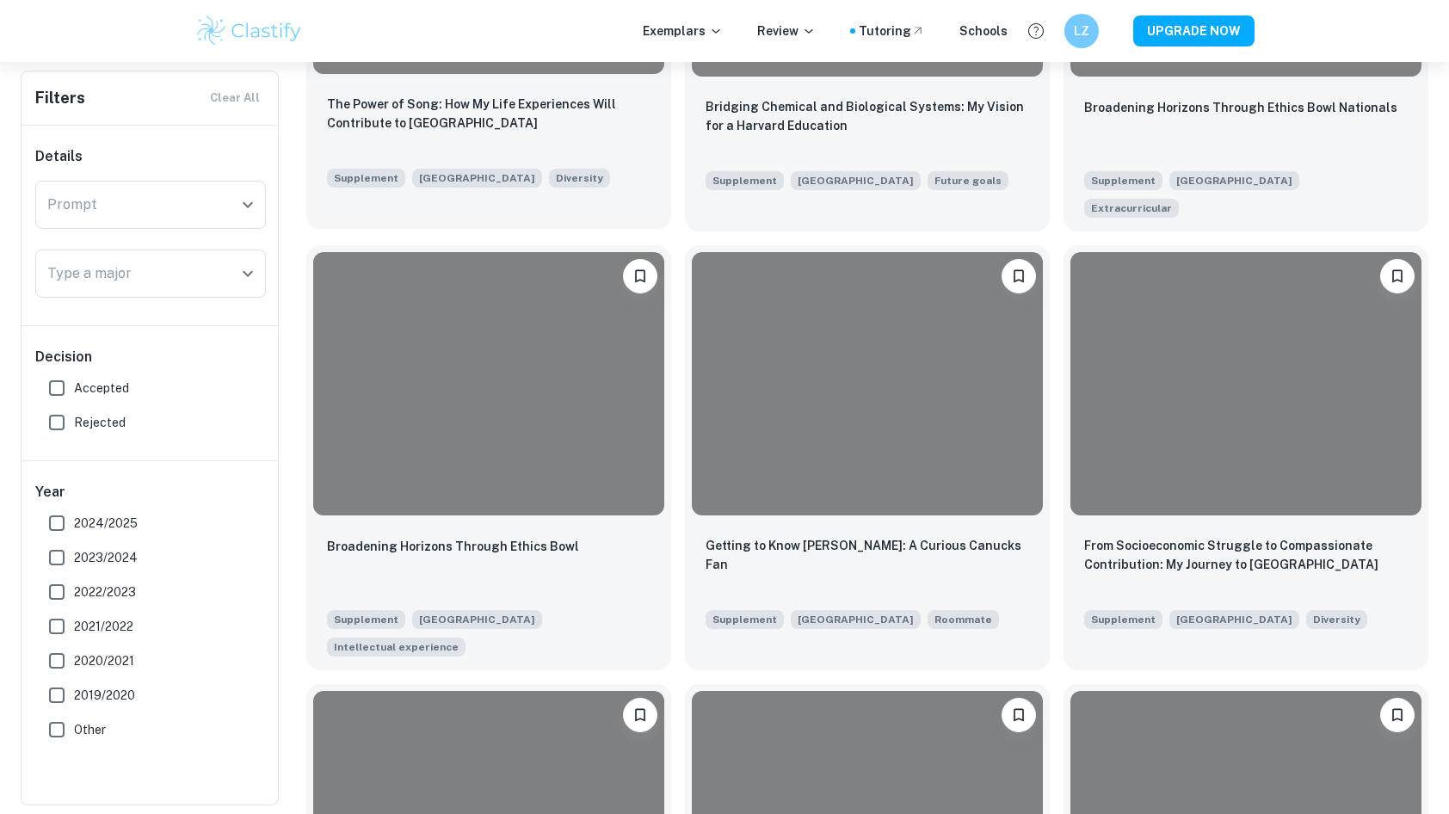
scroll to position [8381, 0]
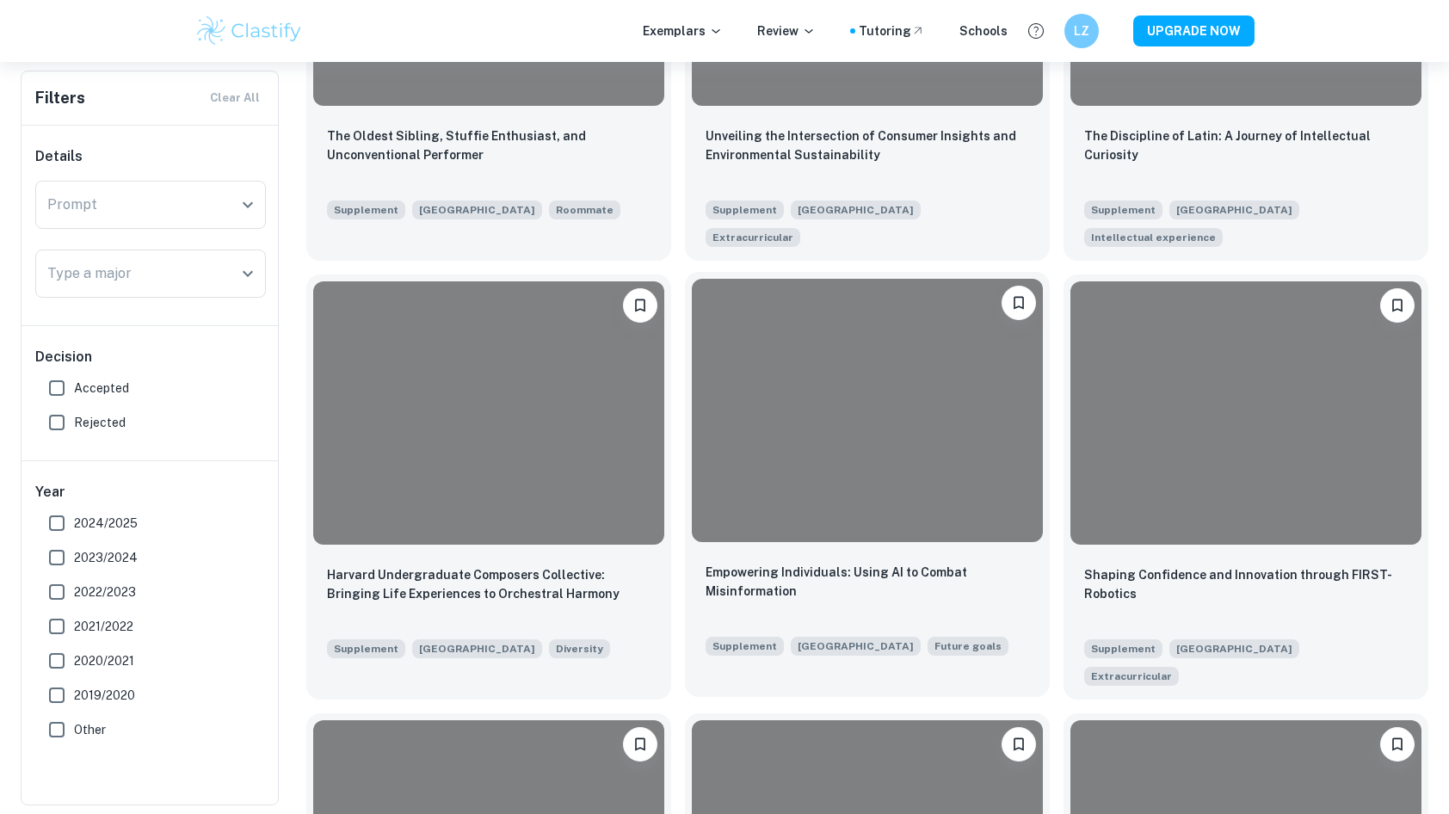
click at [969, 420] on div at bounding box center [867, 410] width 351 height 263
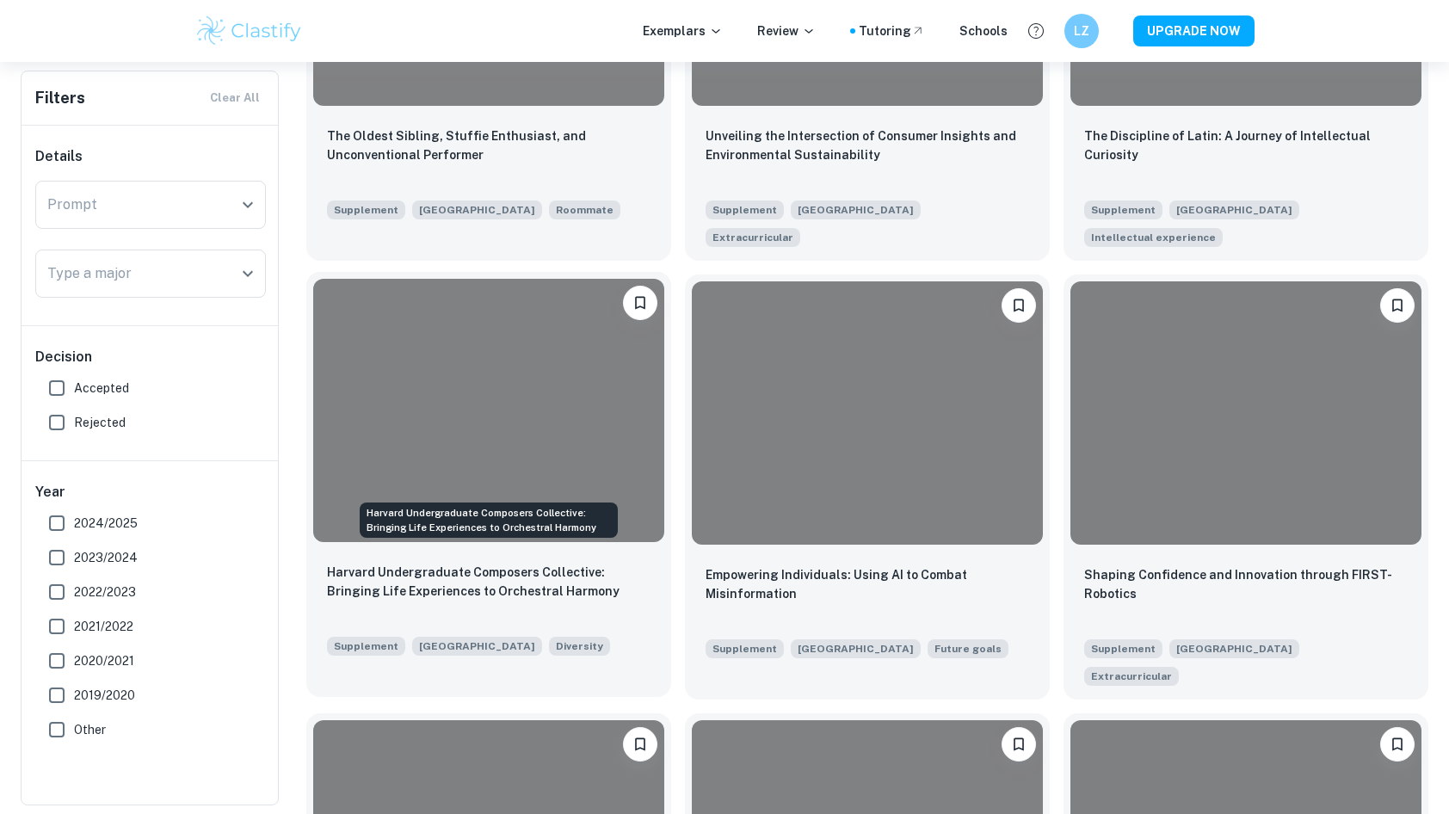
scroll to position [9332, 0]
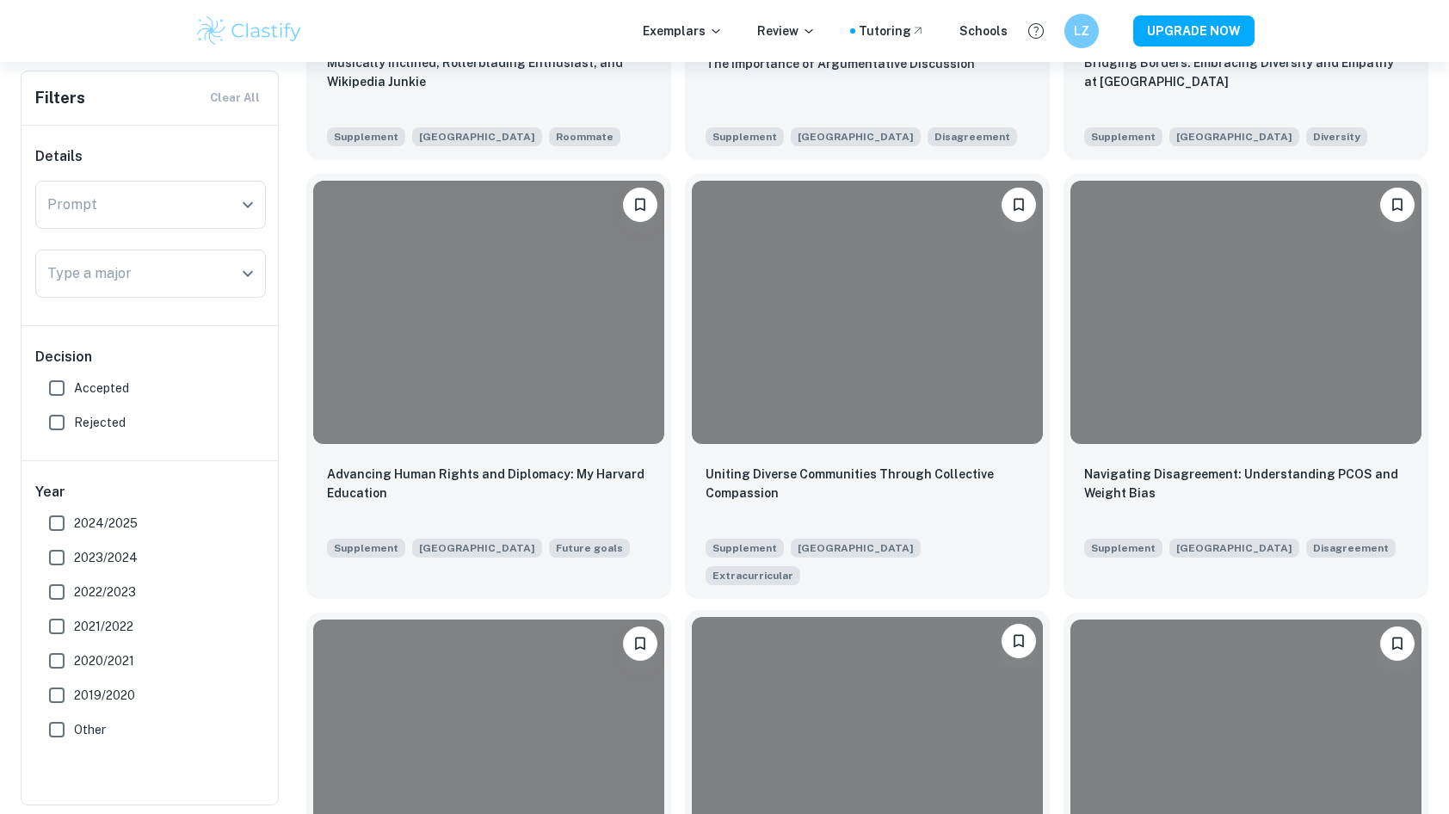
click at [764, 617] on div at bounding box center [867, 748] width 351 height 263
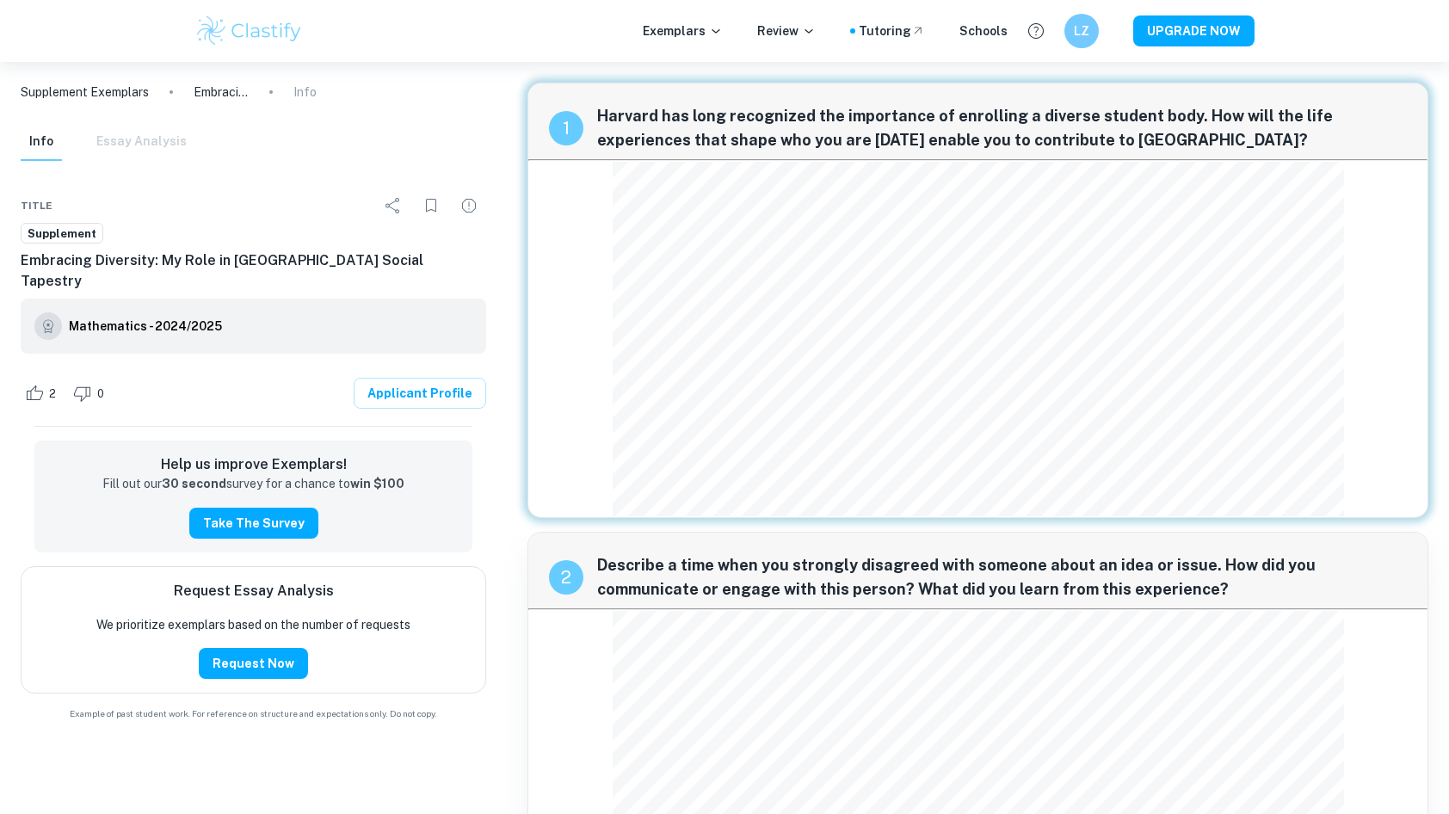
scroll to position [1, 0]
